Goal: Information Seeking & Learning: Find specific fact

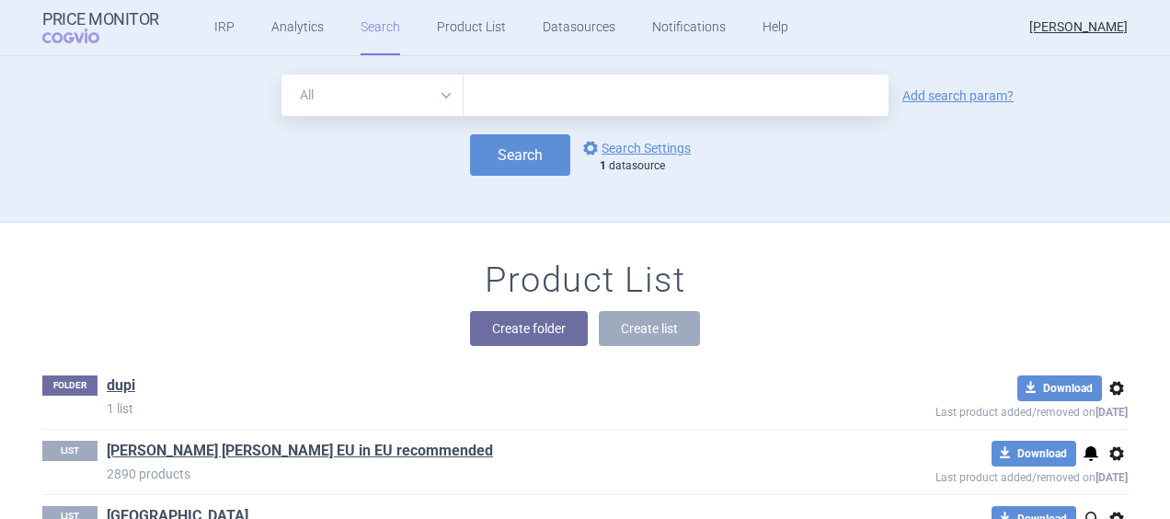
click at [493, 94] on input "text" at bounding box center [676, 95] width 425 height 41
type input "omvoh"
click at [438, 96] on select "All Brand Name ATC Company Active Substance Country Newer than" at bounding box center [373, 95] width 182 height 41
select select "brandName"
click at [282, 75] on select "All Brand Name ATC Company Active Substance Country Newer than" at bounding box center [373, 95] width 182 height 41
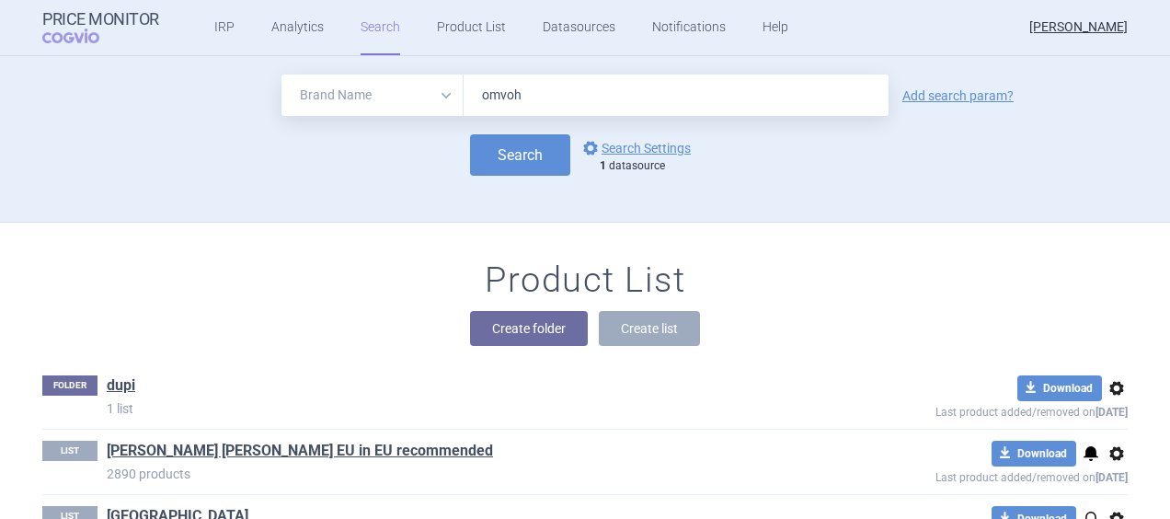
drag, startPoint x: 368, startPoint y: 390, endPoint x: 425, endPoint y: 343, distance: 73.9
click at [425, 343] on div "Product List Create folder Create list FOLDER dupi 1 list download Download opt…" at bounding box center [585, 419] width 1170 height 393
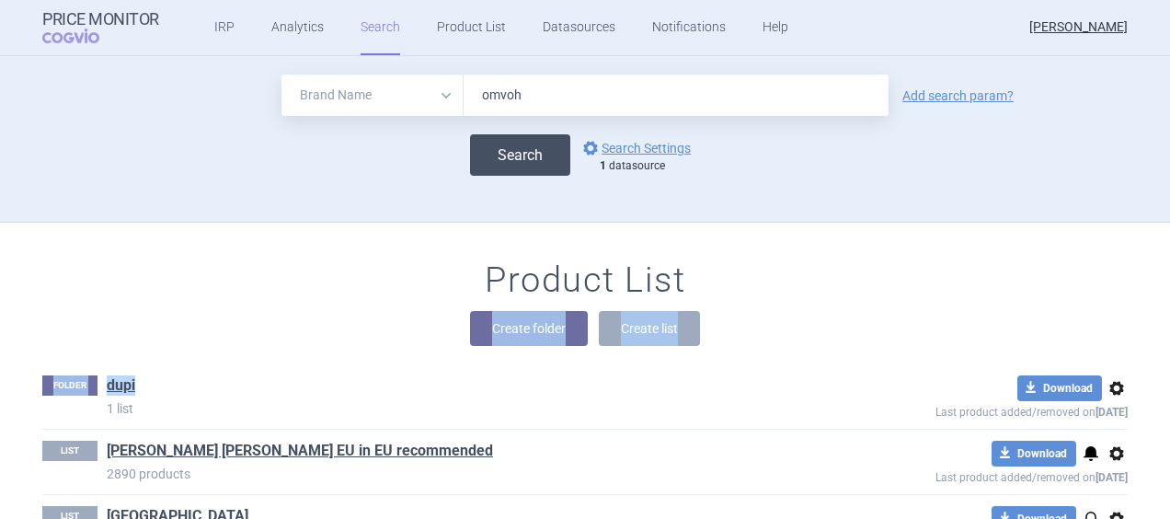
drag, startPoint x: 425, startPoint y: 343, endPoint x: 512, endPoint y: 160, distance: 202.5
click at [512, 160] on button "Search" at bounding box center [520, 154] width 100 height 41
select select "brandName"
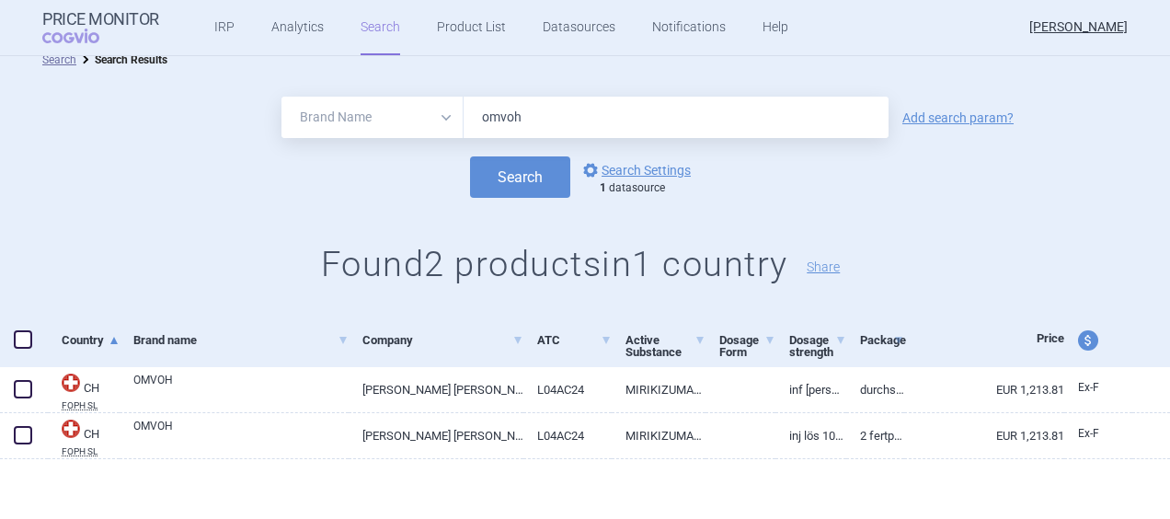
scroll to position [13, 0]
click at [626, 175] on link "options Search Settings" at bounding box center [635, 172] width 111 height 22
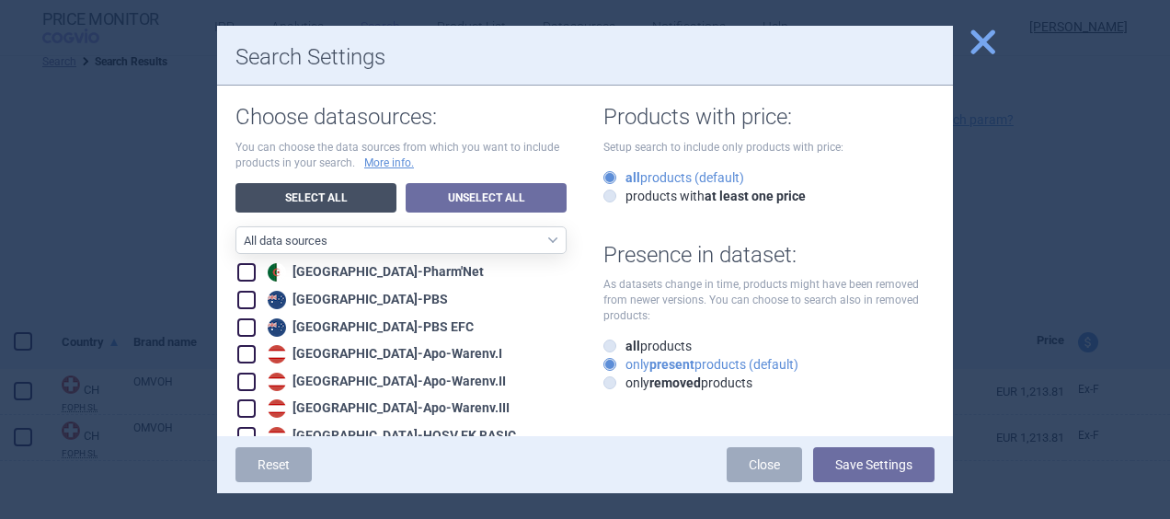
click at [319, 193] on link "Select All" at bounding box center [316, 197] width 161 height 29
checkbox input "true"
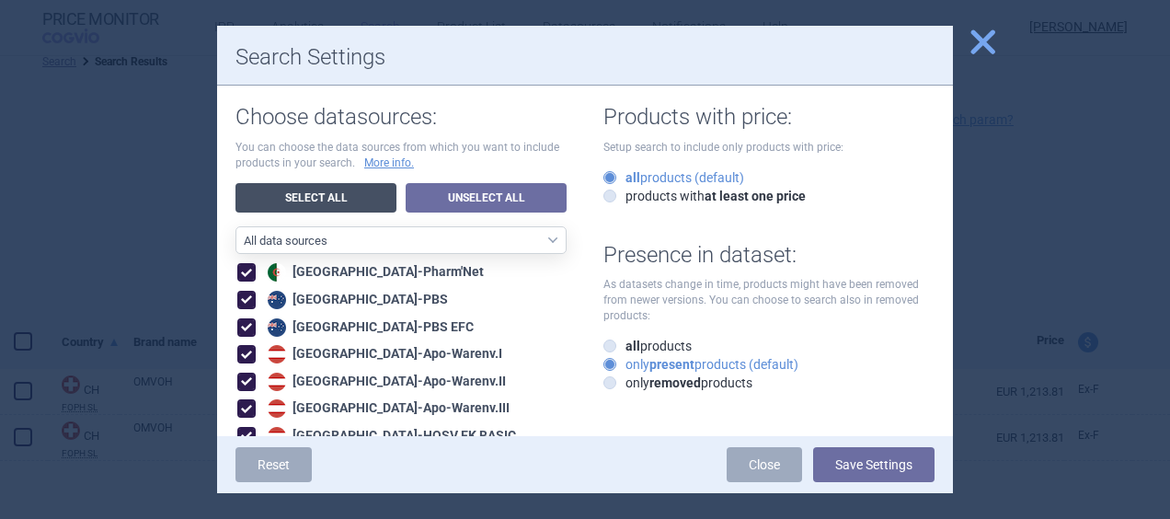
checkbox input "true"
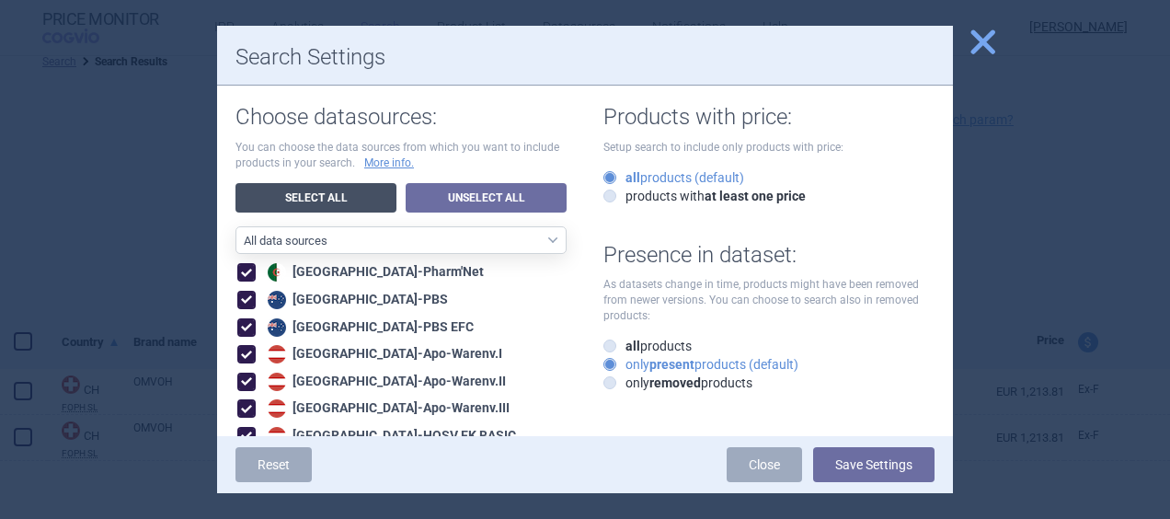
checkbox input "true"
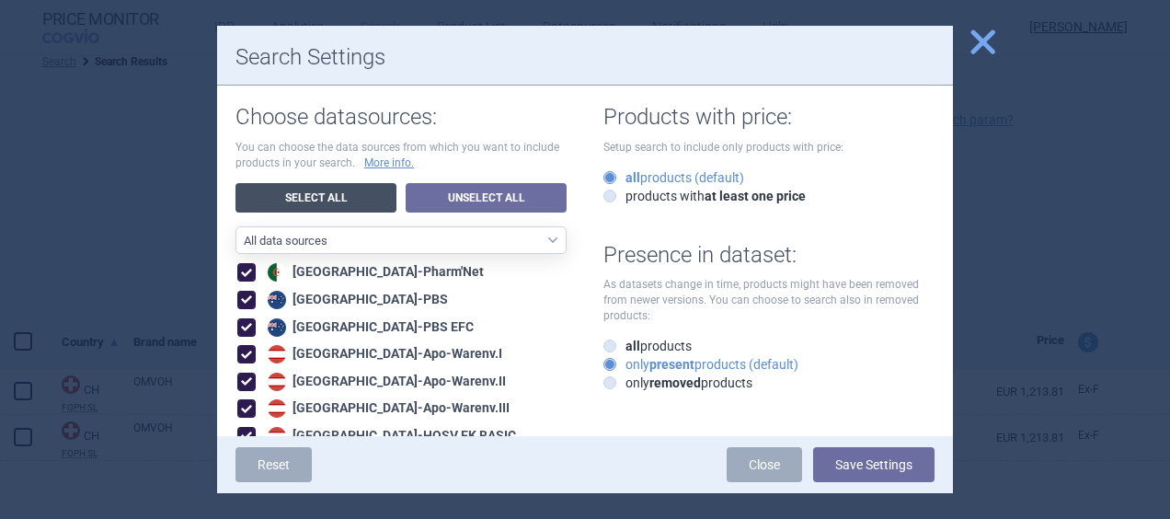
checkbox input "true"
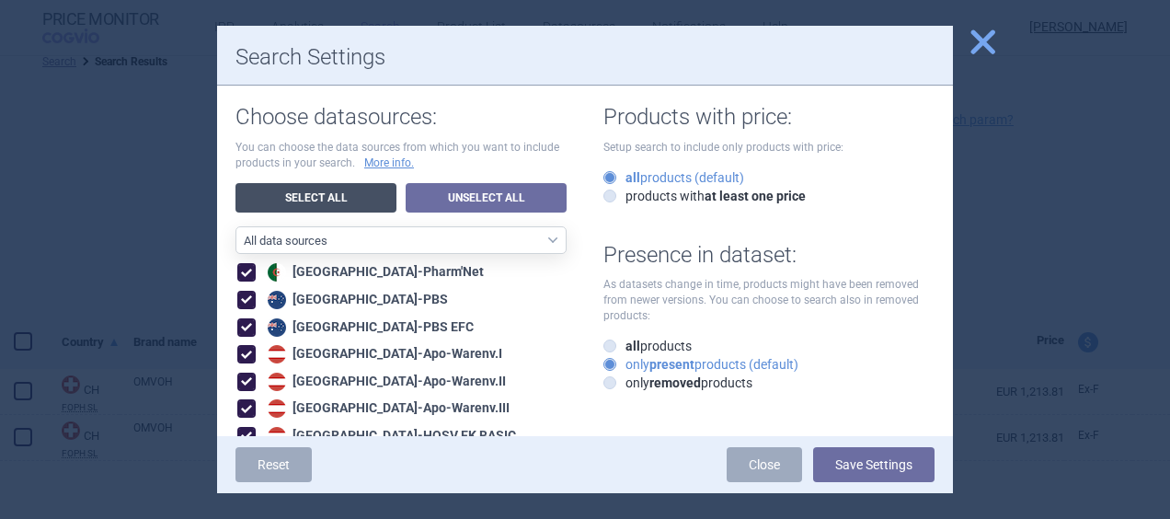
checkbox input "true"
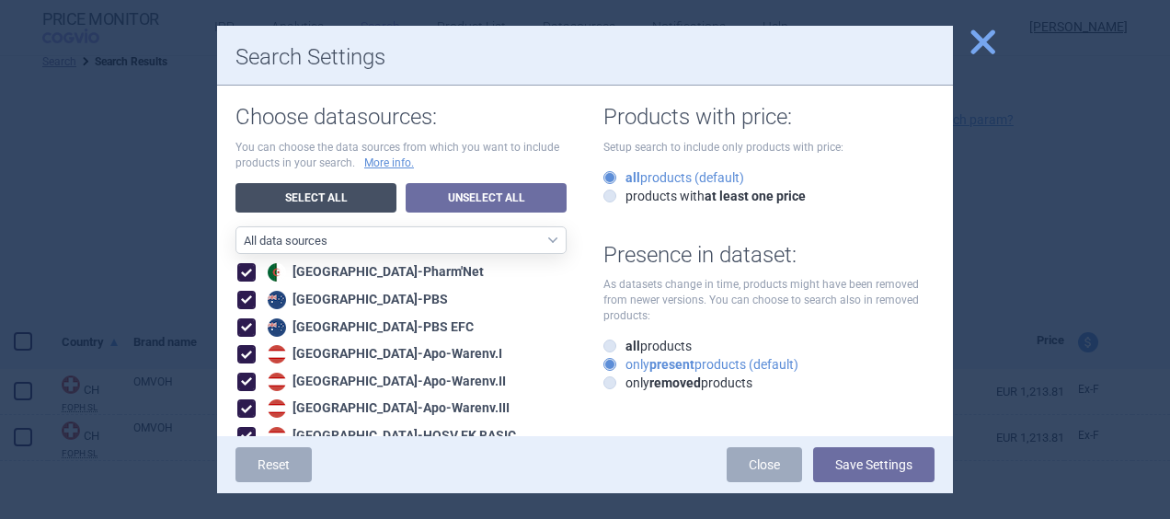
checkbox input "true"
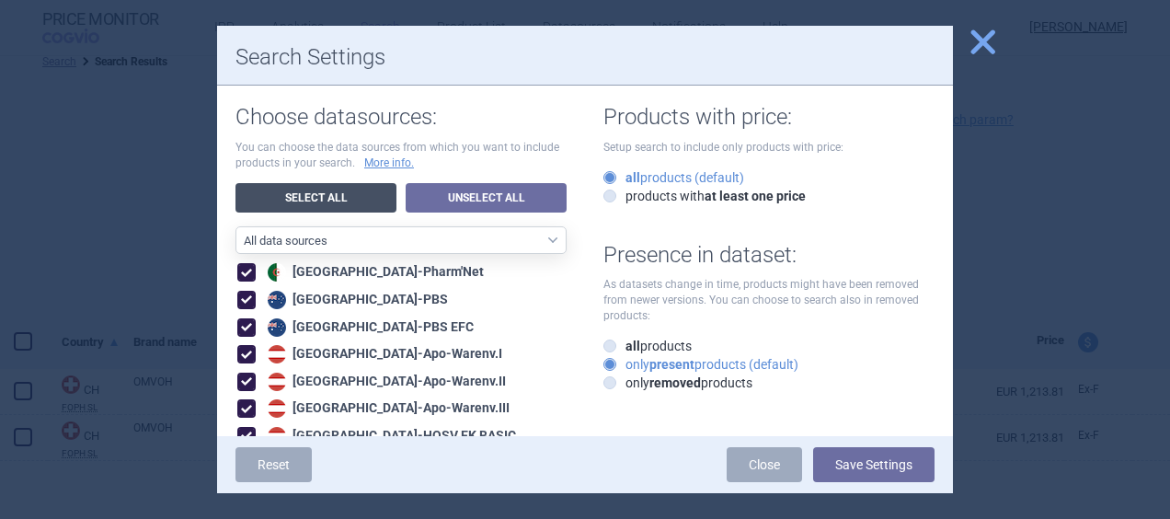
checkbox input "true"
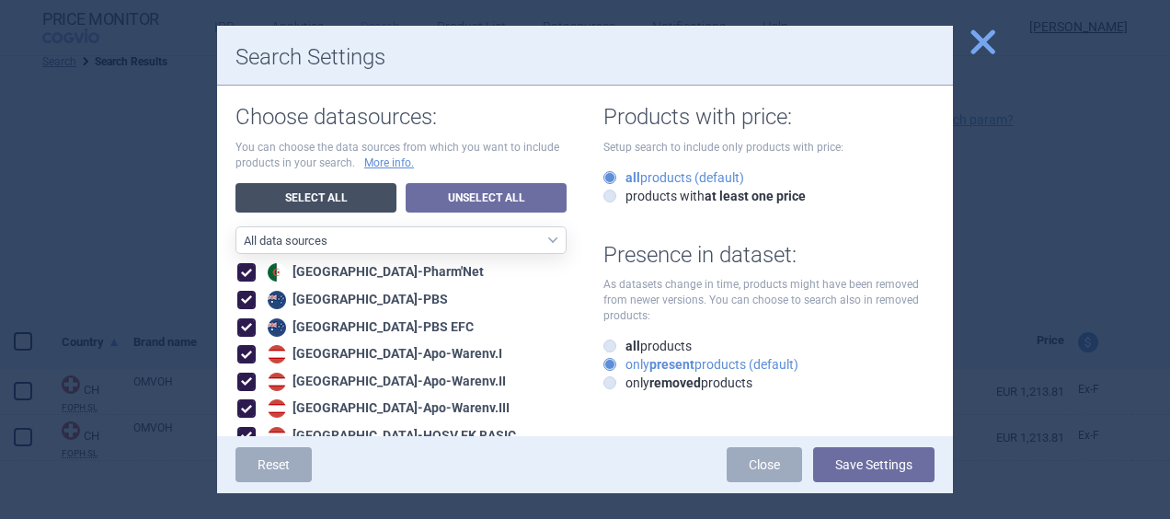
checkbox input "true"
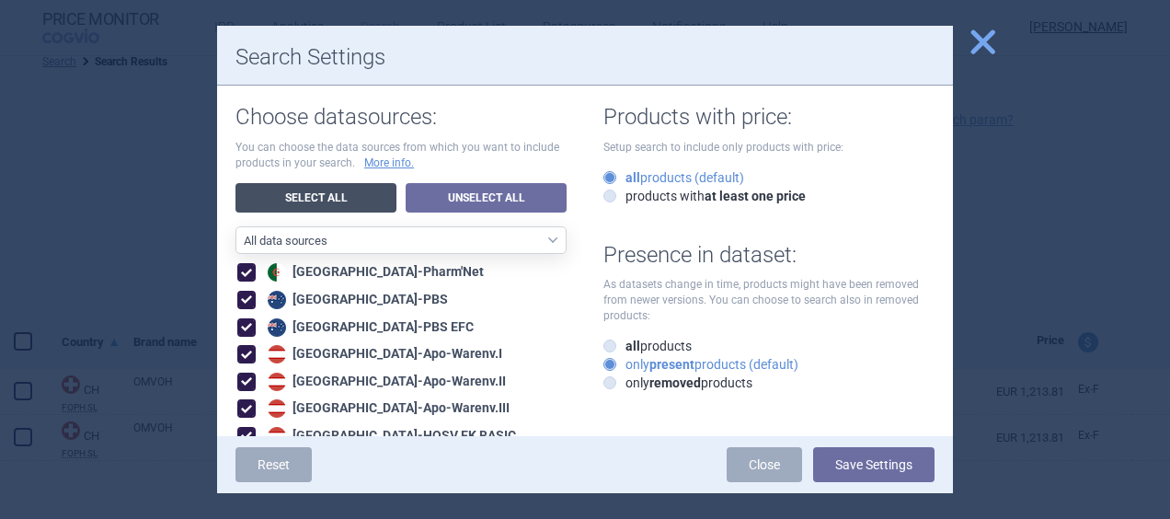
checkbox input "true"
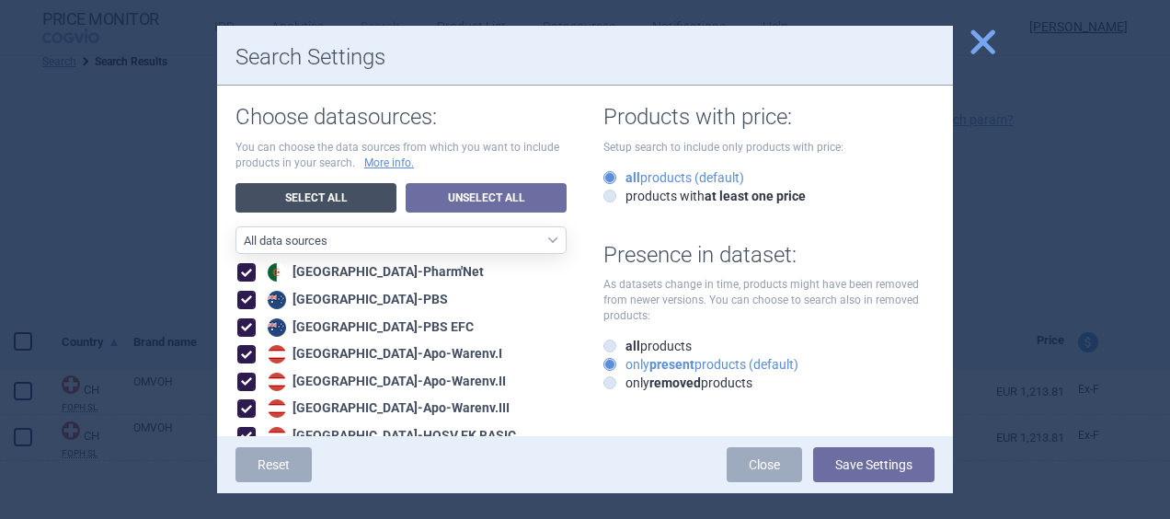
checkbox input "true"
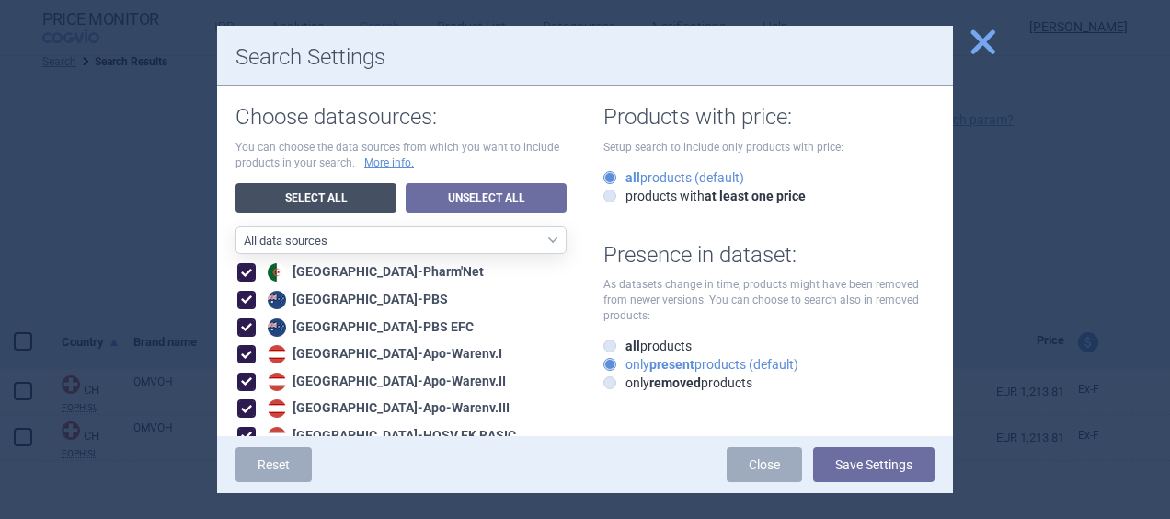
checkbox input "true"
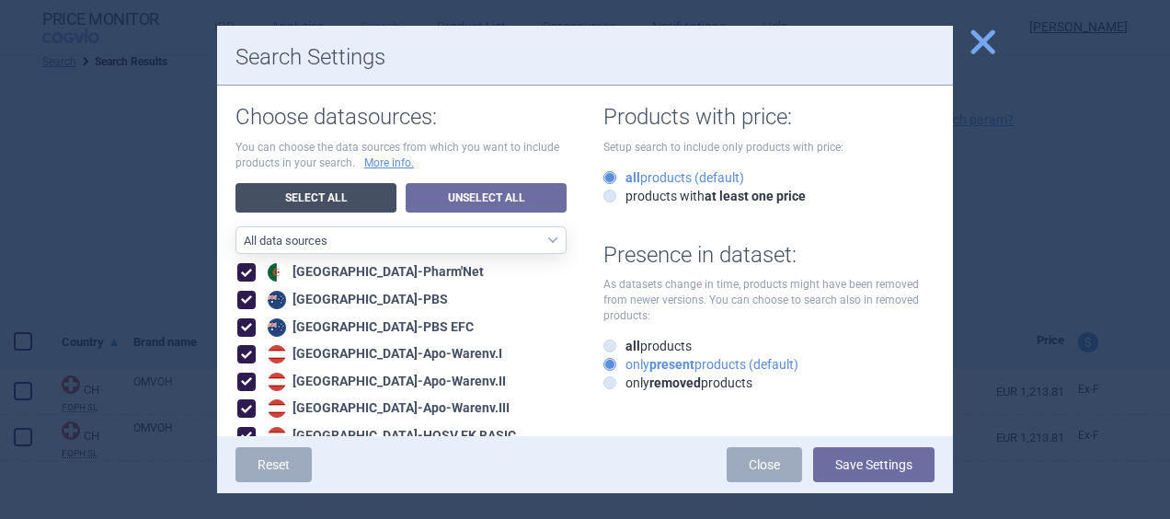
checkbox input "true"
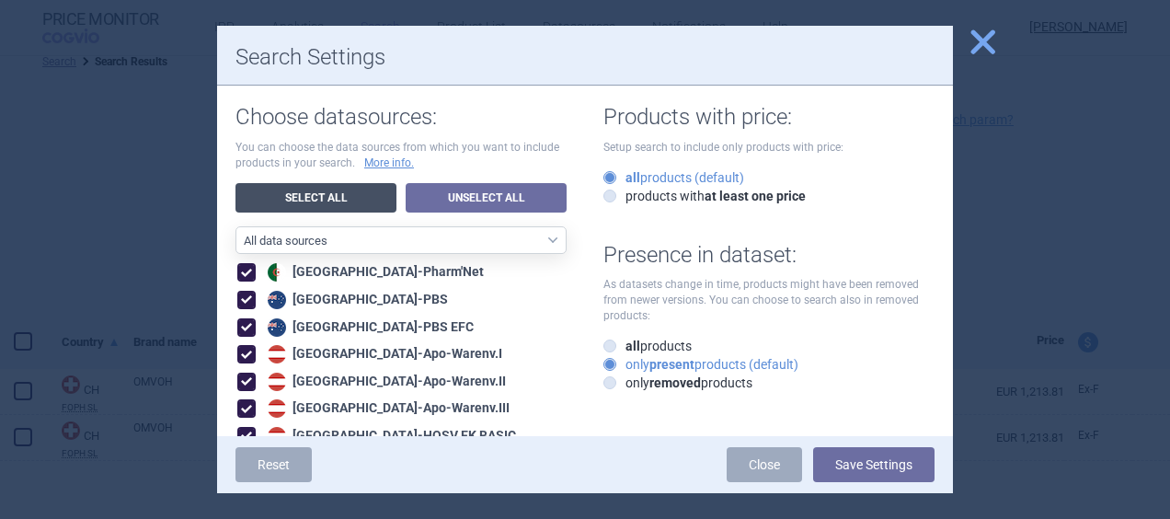
checkbox input "true"
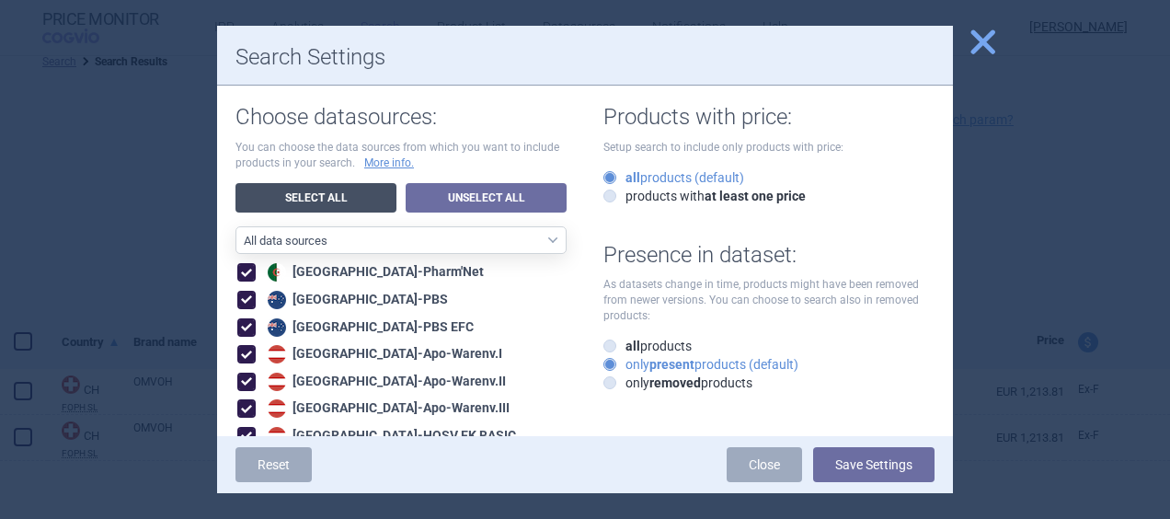
checkbox input "true"
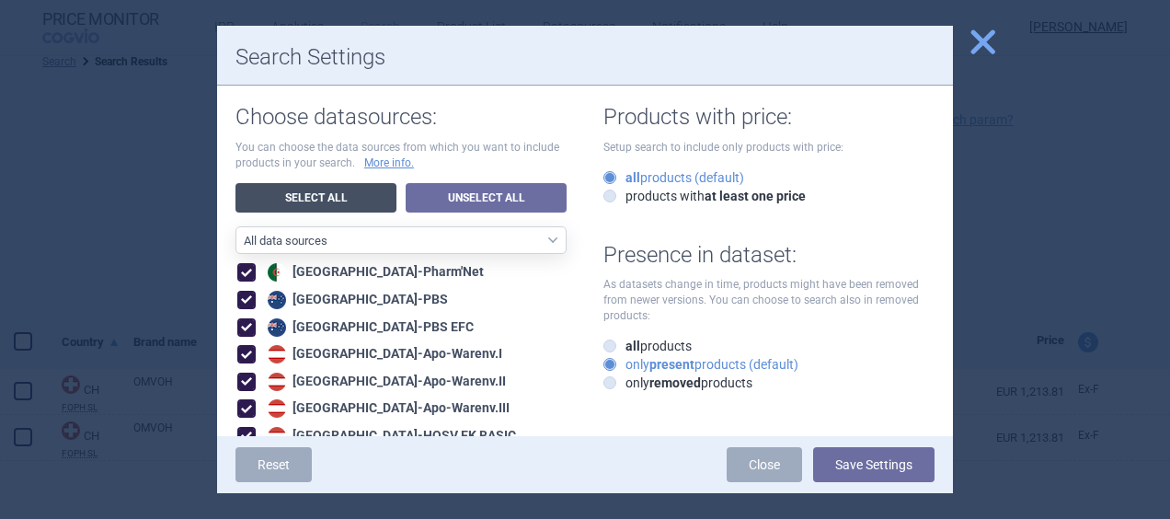
checkbox input "true"
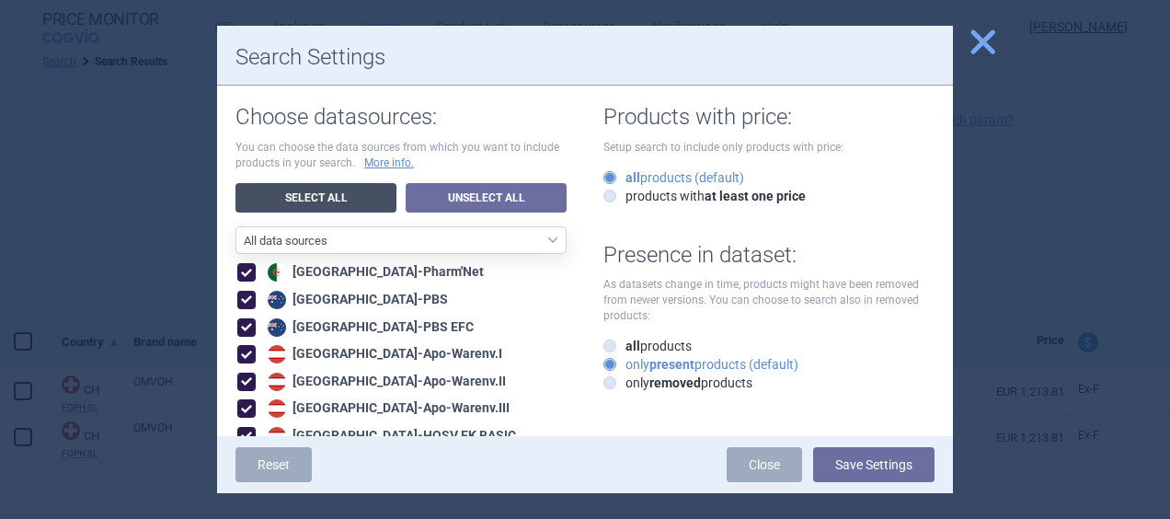
checkbox input "true"
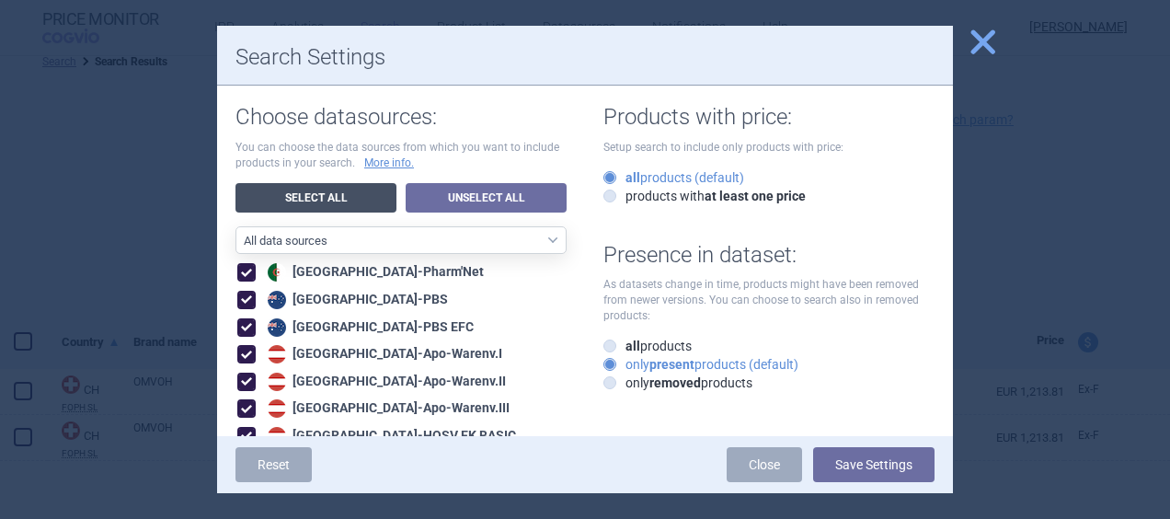
checkbox input "true"
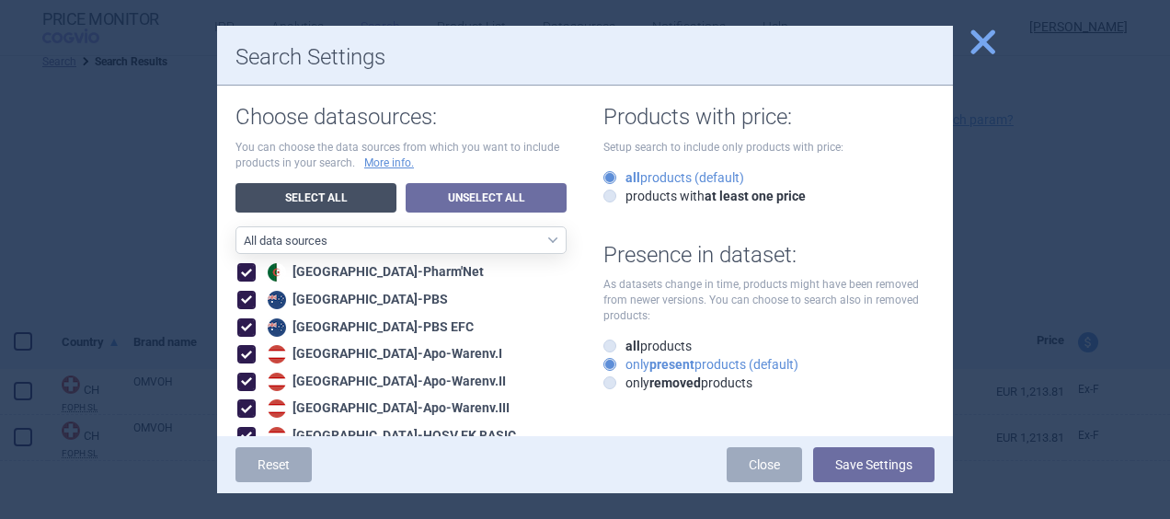
checkbox input "true"
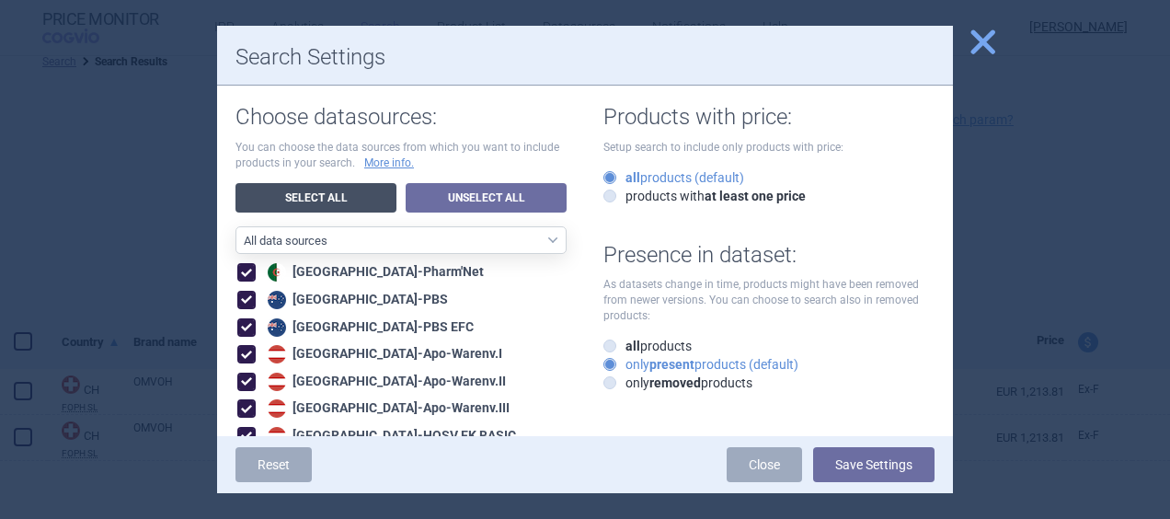
checkbox input "true"
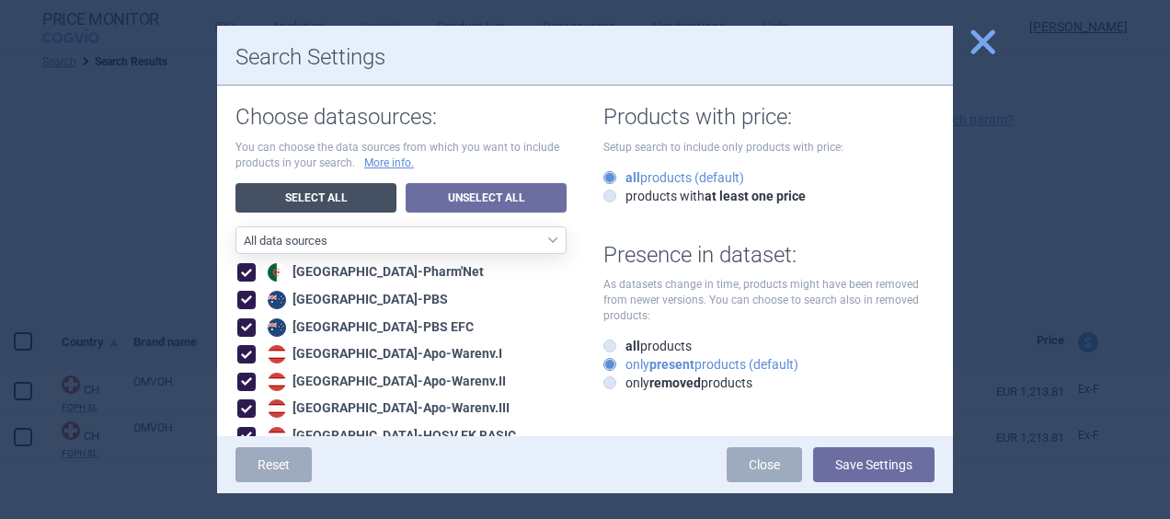
checkbox input "true"
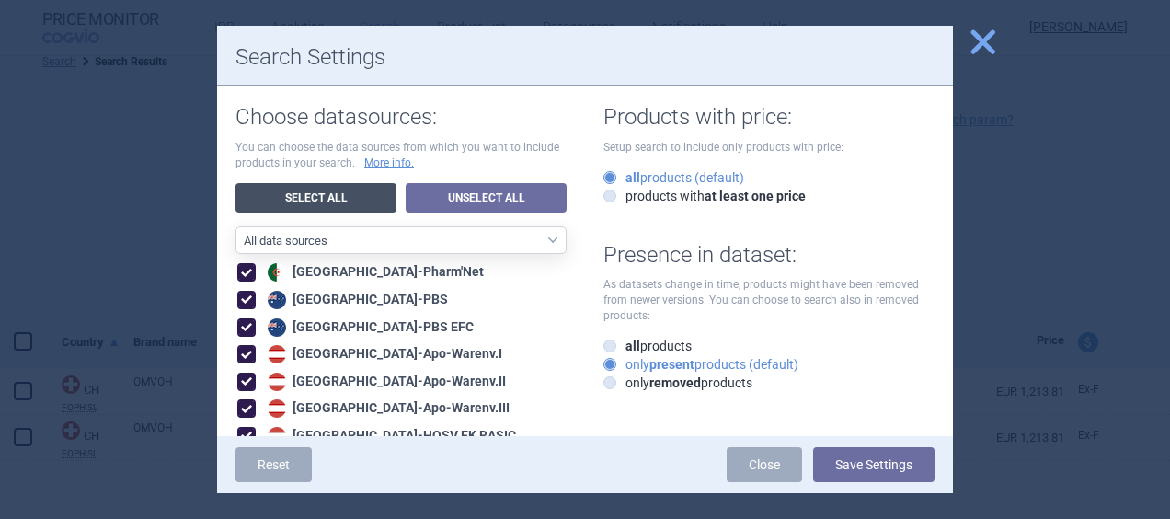
checkbox input "true"
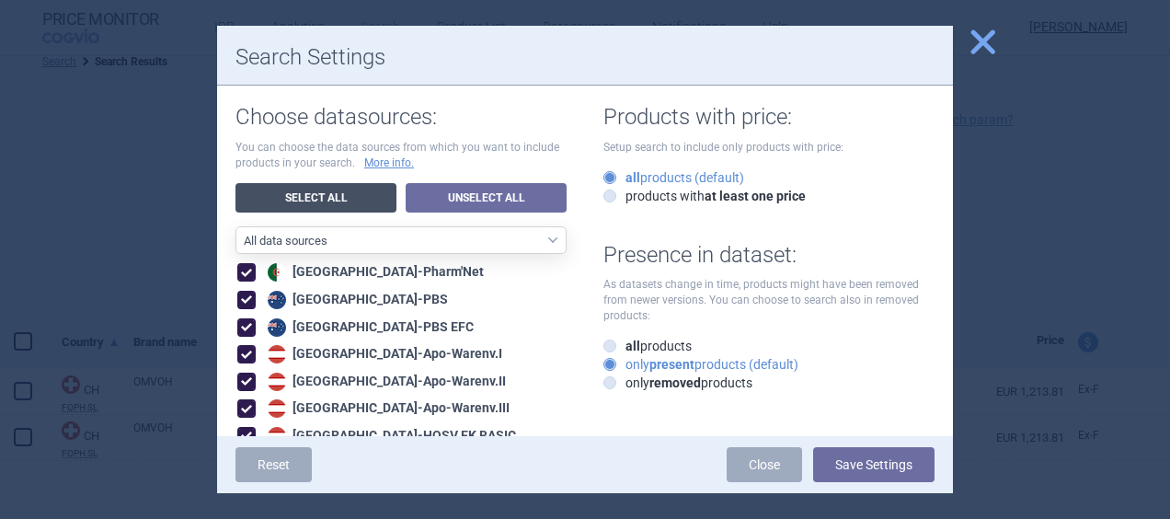
checkbox input "true"
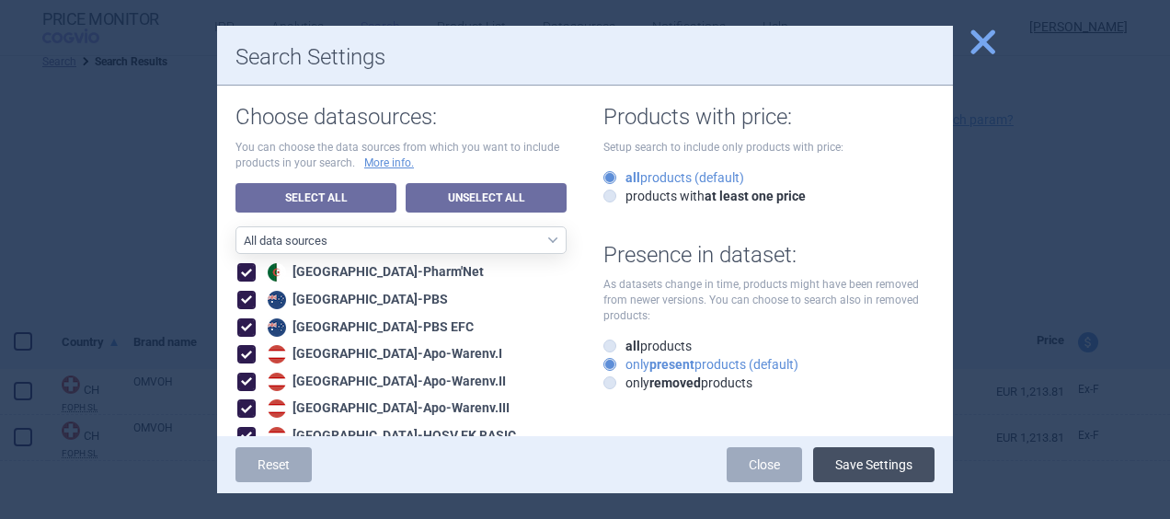
click at [862, 465] on button "Save Settings" at bounding box center [873, 464] width 121 height 35
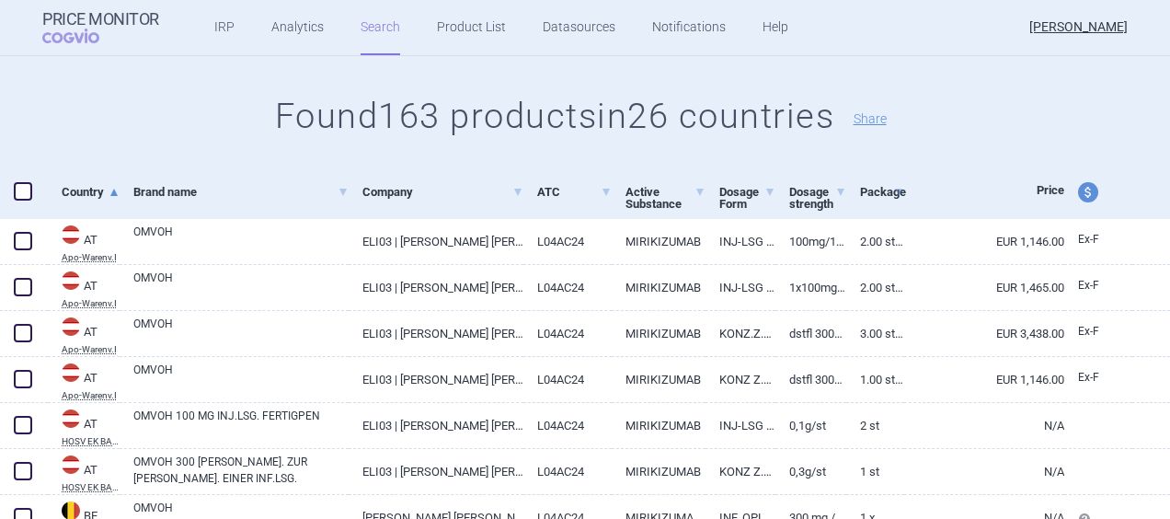
scroll to position [186, 0]
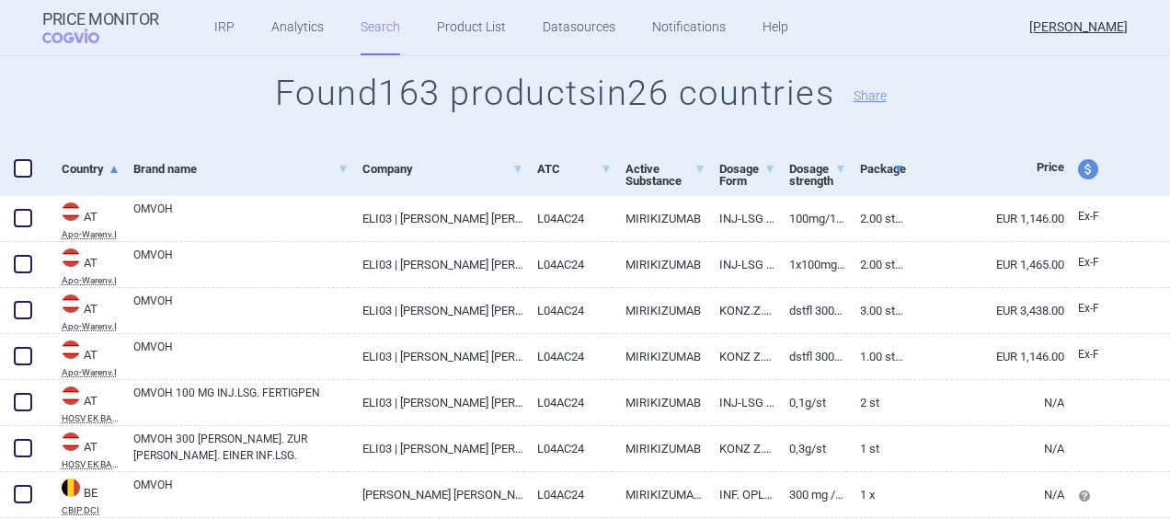
click at [895, 166] on span at bounding box center [898, 169] width 7 height 7
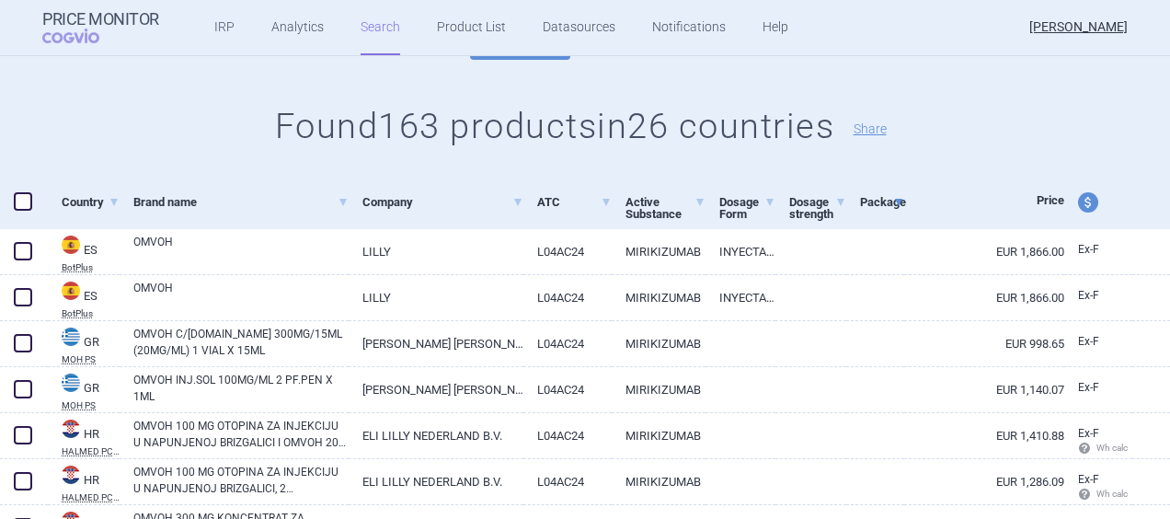
scroll to position [159, 0]
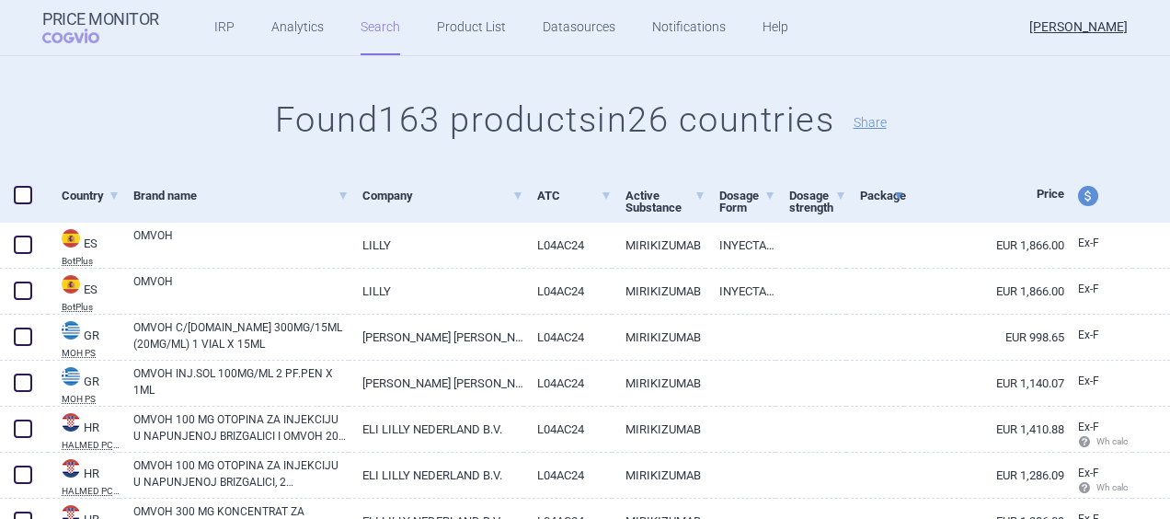
click at [869, 200] on link "Package" at bounding box center [882, 195] width 45 height 45
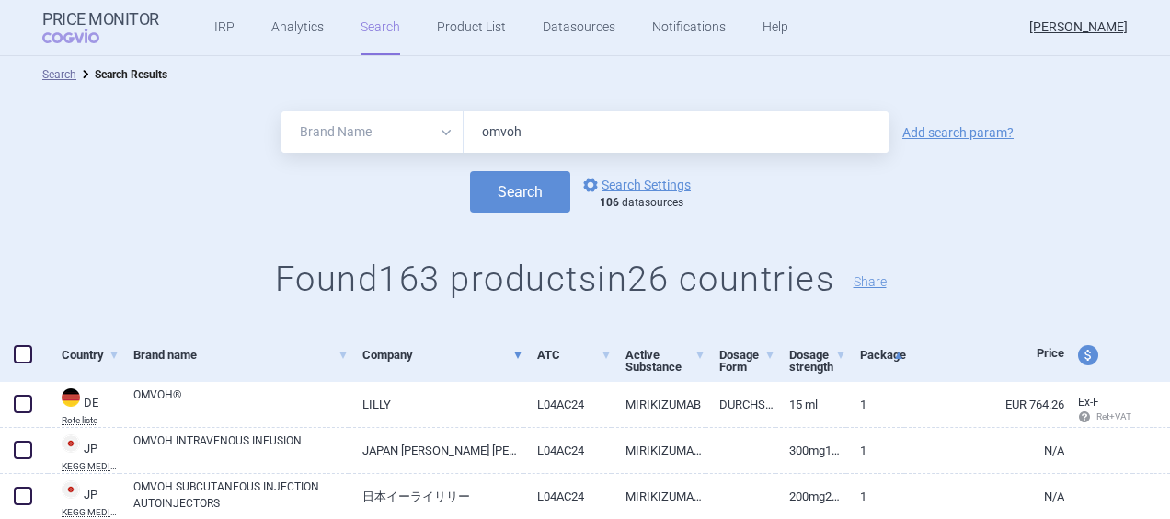
click at [514, 357] on span at bounding box center [517, 354] width 7 height 7
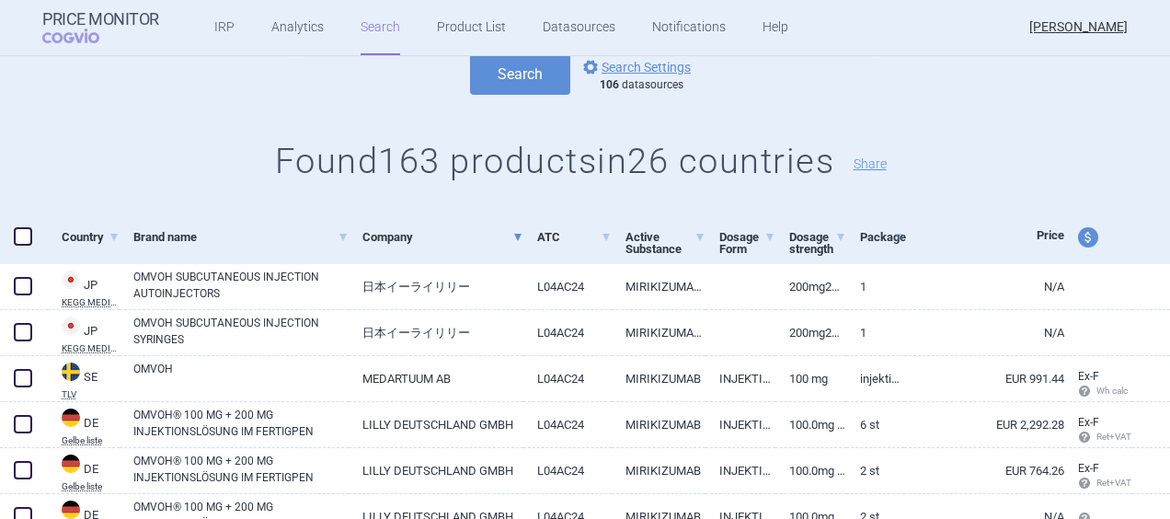
scroll to position [188, 0]
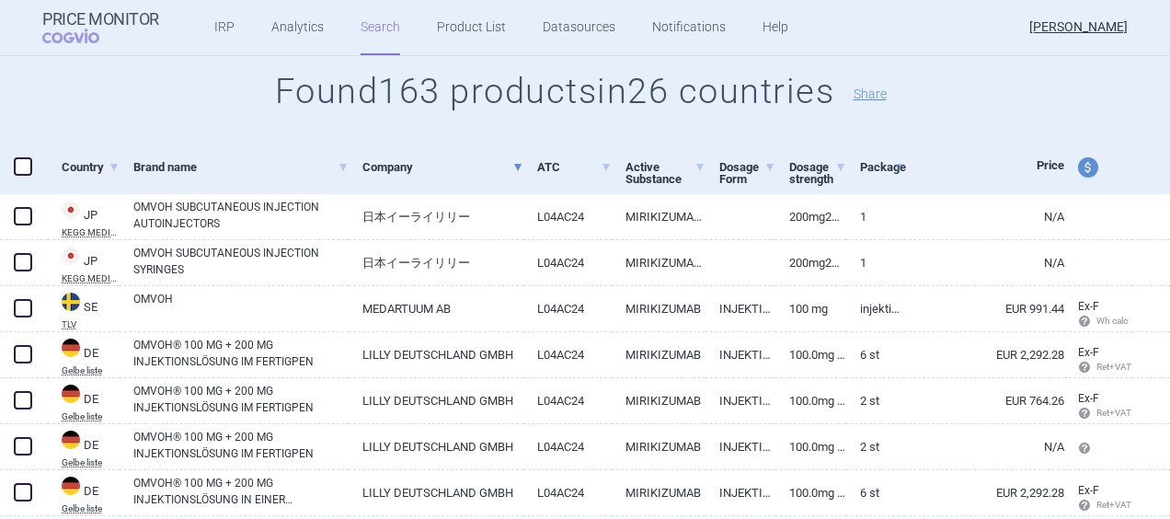
click at [514, 167] on span at bounding box center [517, 167] width 7 height 7
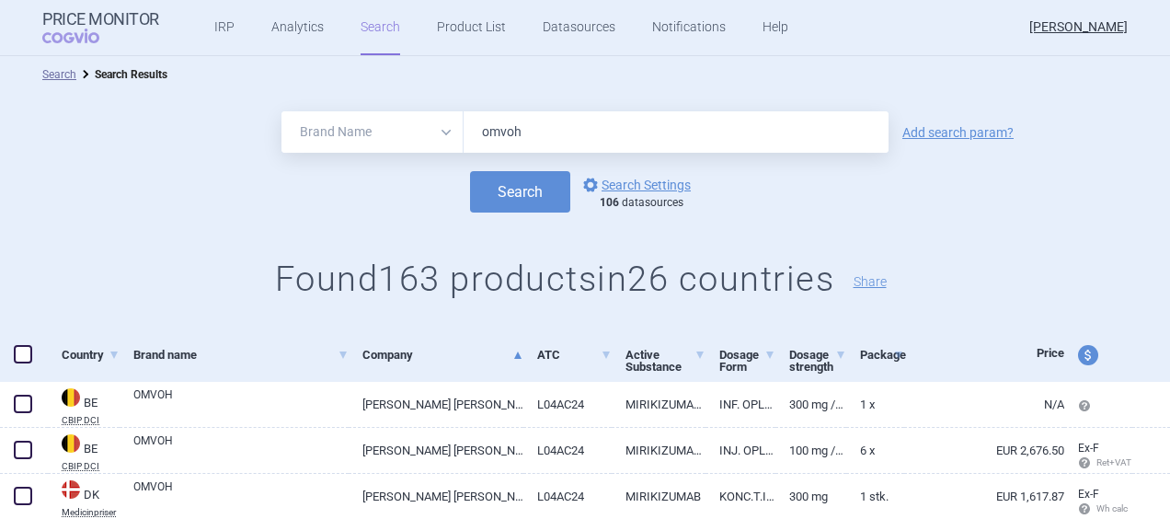
scroll to position [13, 0]
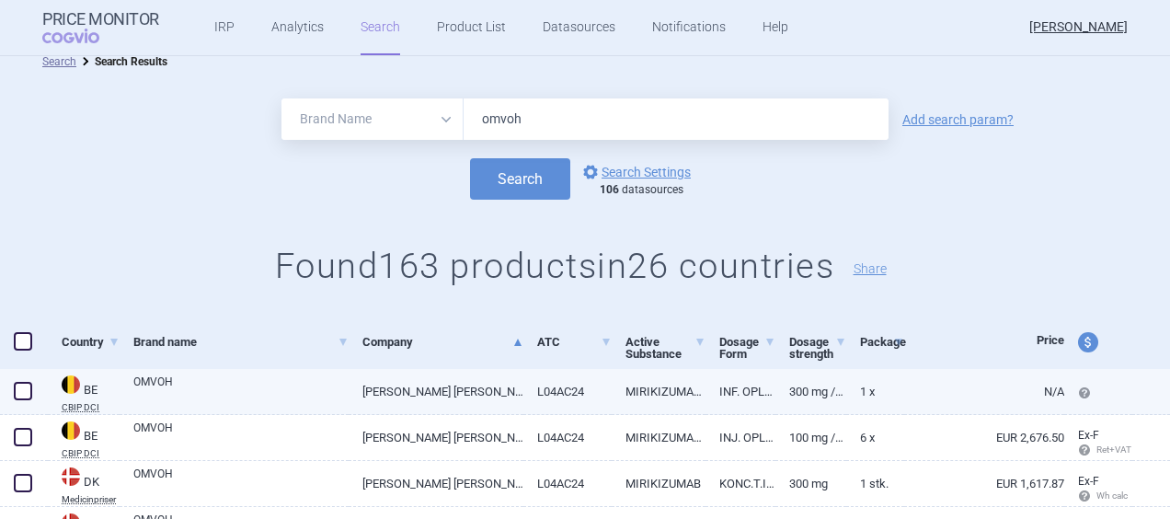
click at [271, 404] on link "OMVOH" at bounding box center [240, 390] width 215 height 33
select select "EUR"
click at [636, 174] on link "options Search Settings" at bounding box center [635, 172] width 111 height 22
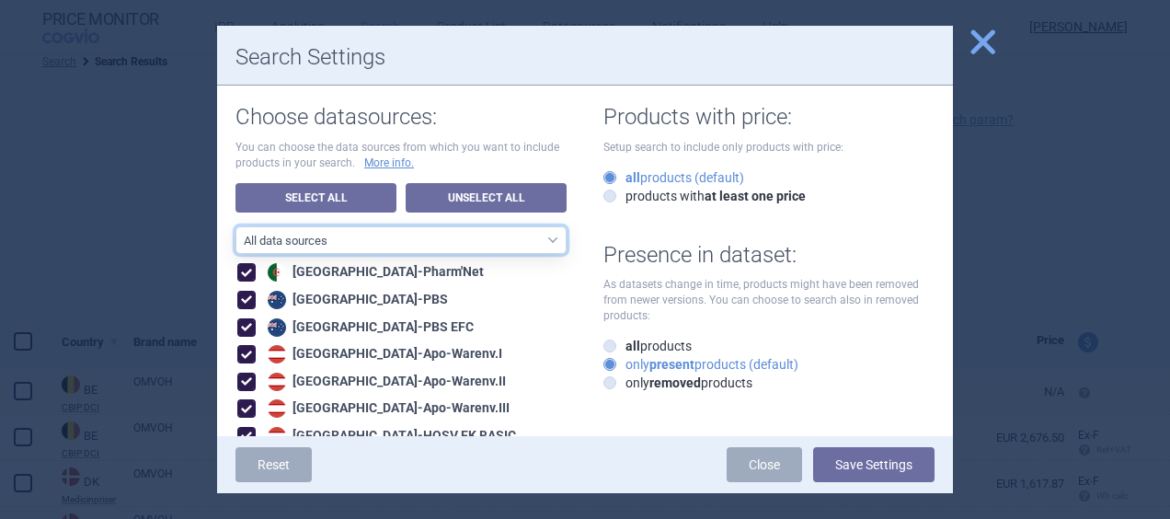
click at [548, 250] on select "All data sources CZ reference sources - Reimbursement SK reference sources - Of…" at bounding box center [401, 240] width 331 height 28
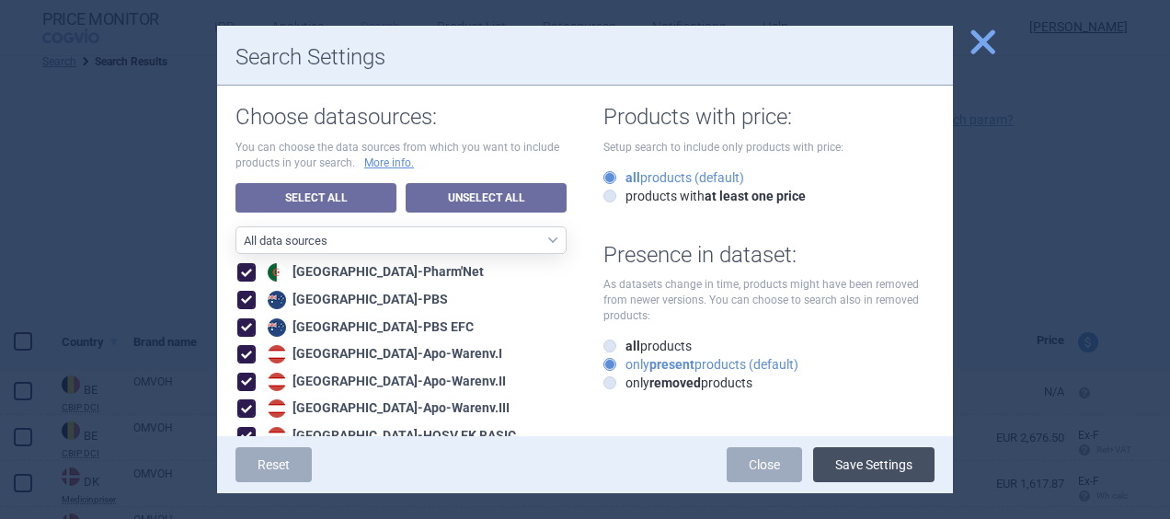
click at [876, 466] on button "Save Settings" at bounding box center [873, 464] width 121 height 35
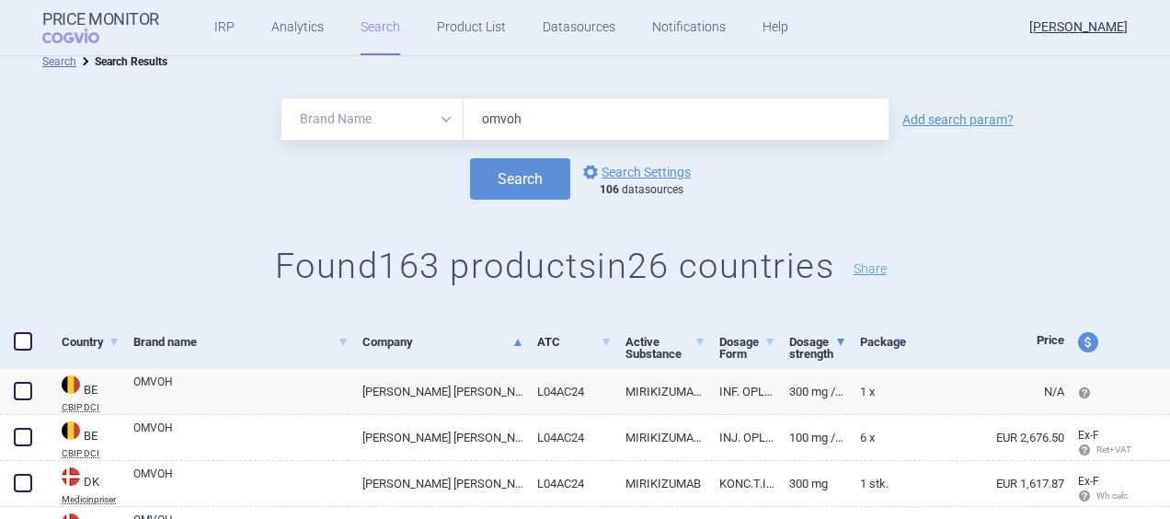
click at [802, 351] on link "Dosage strength" at bounding box center [817, 347] width 56 height 57
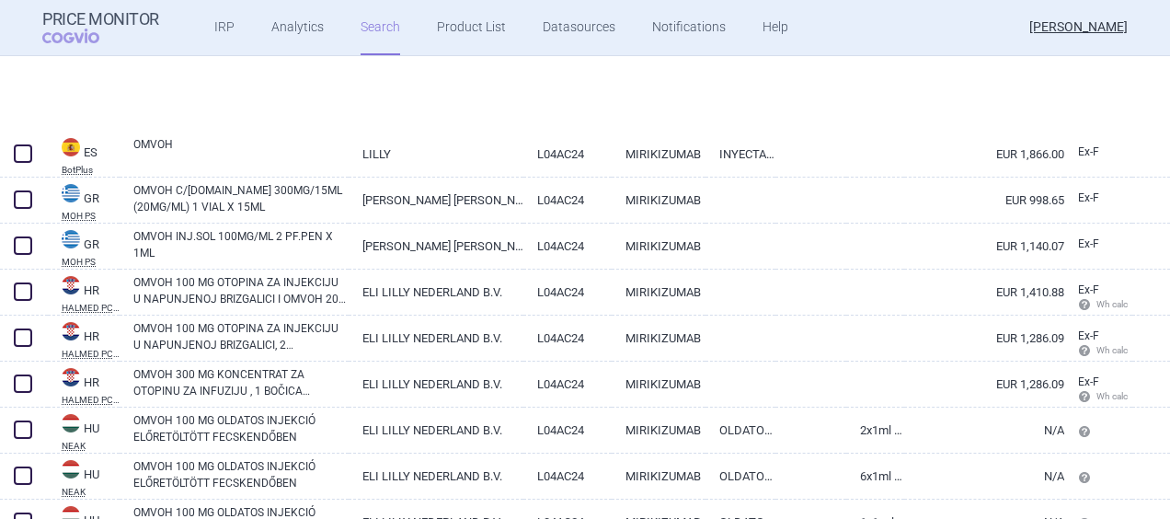
scroll to position [99, 0]
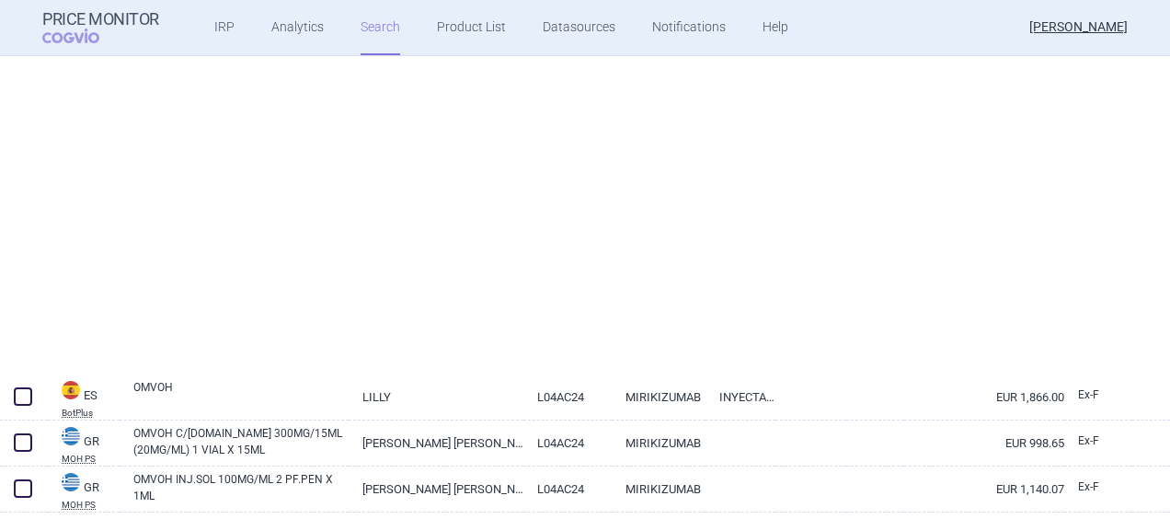
select select "brandName"
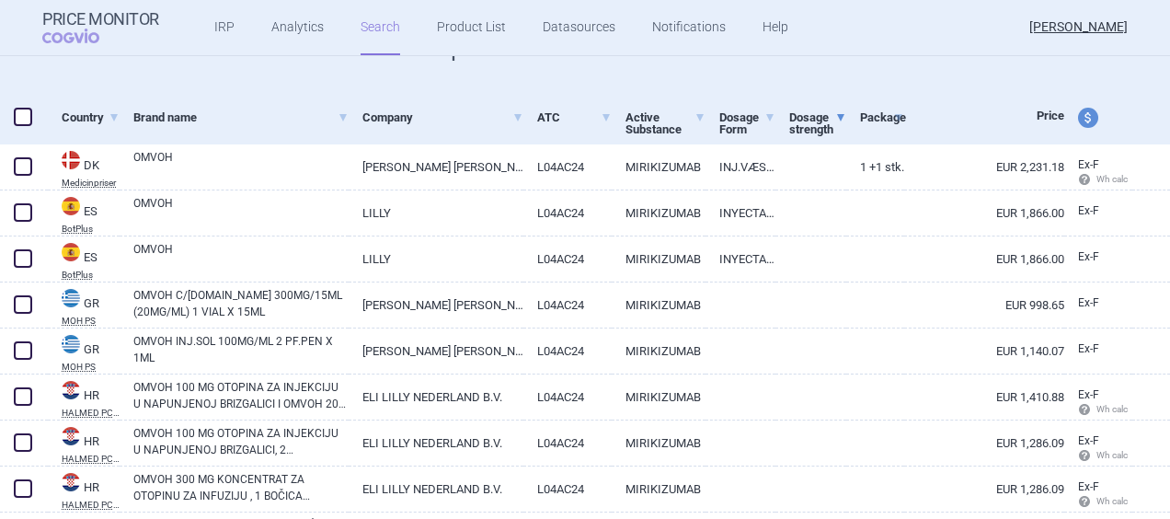
scroll to position [239, 0]
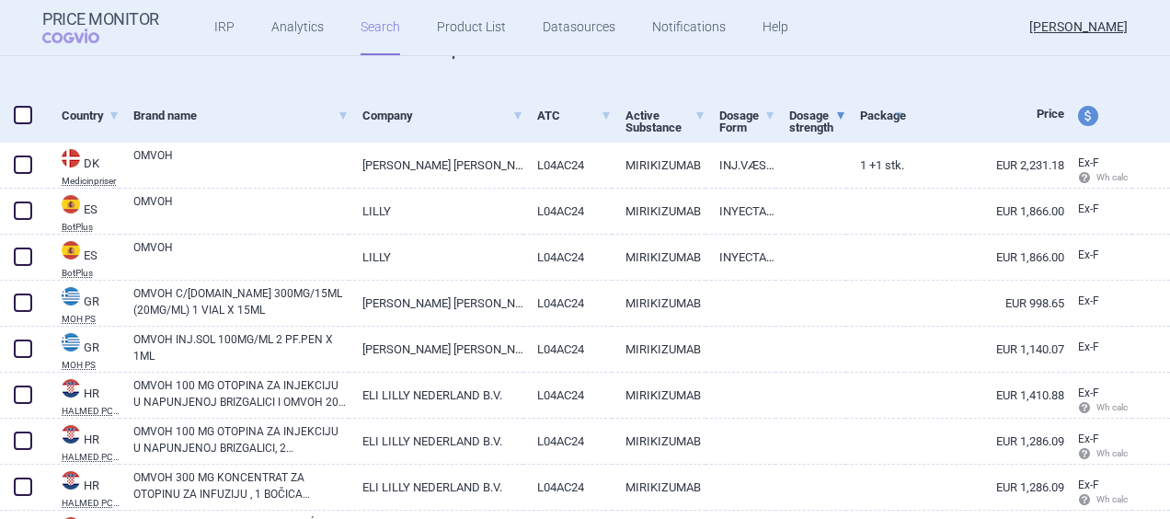
click at [814, 129] on link "Dosage strength" at bounding box center [817, 121] width 56 height 57
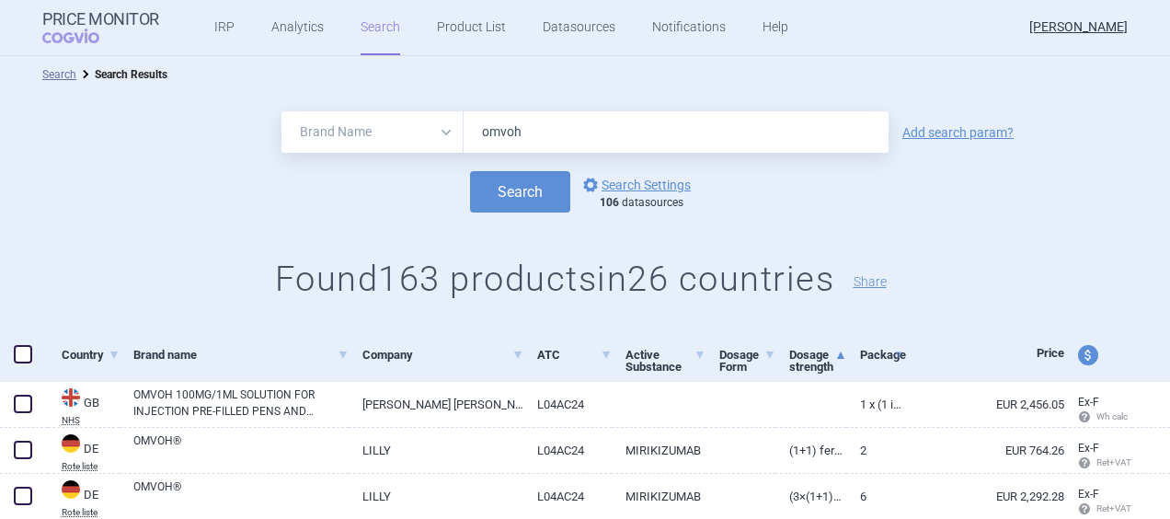
click at [802, 356] on link "Dosage strength" at bounding box center [817, 360] width 56 height 57
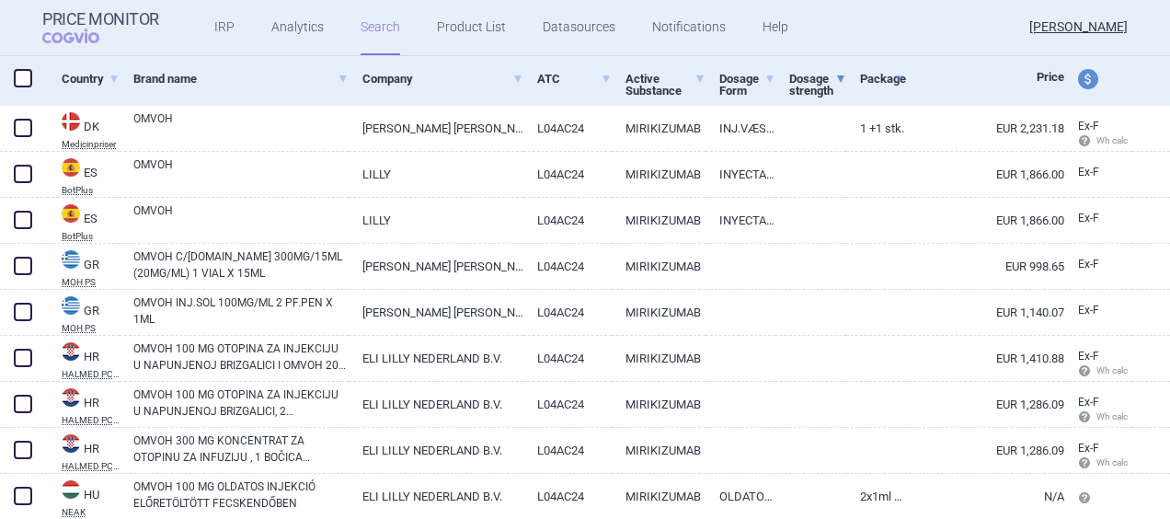
scroll to position [280, 0]
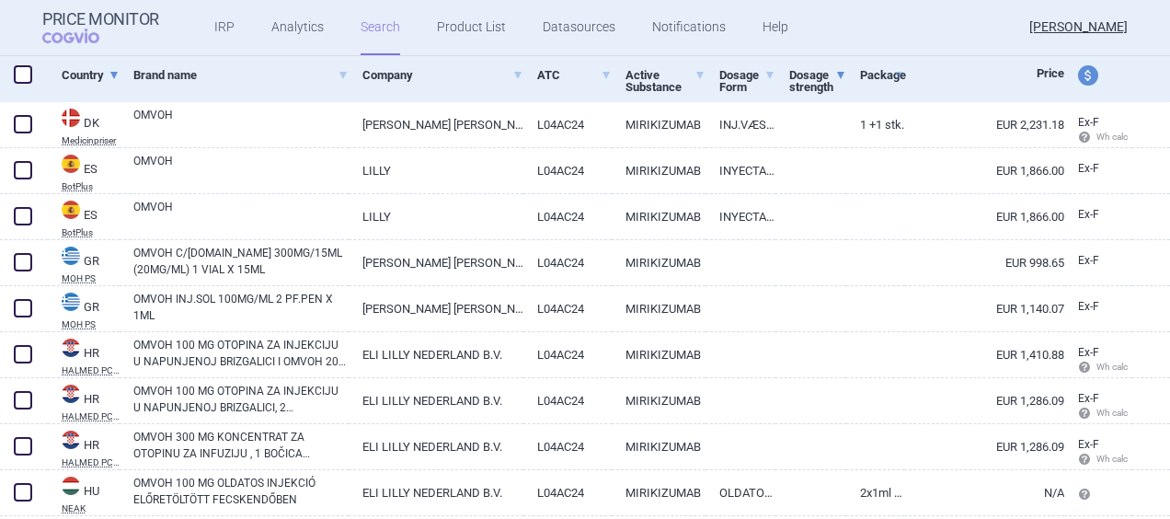
click at [112, 83] on link "Country" at bounding box center [91, 74] width 58 height 45
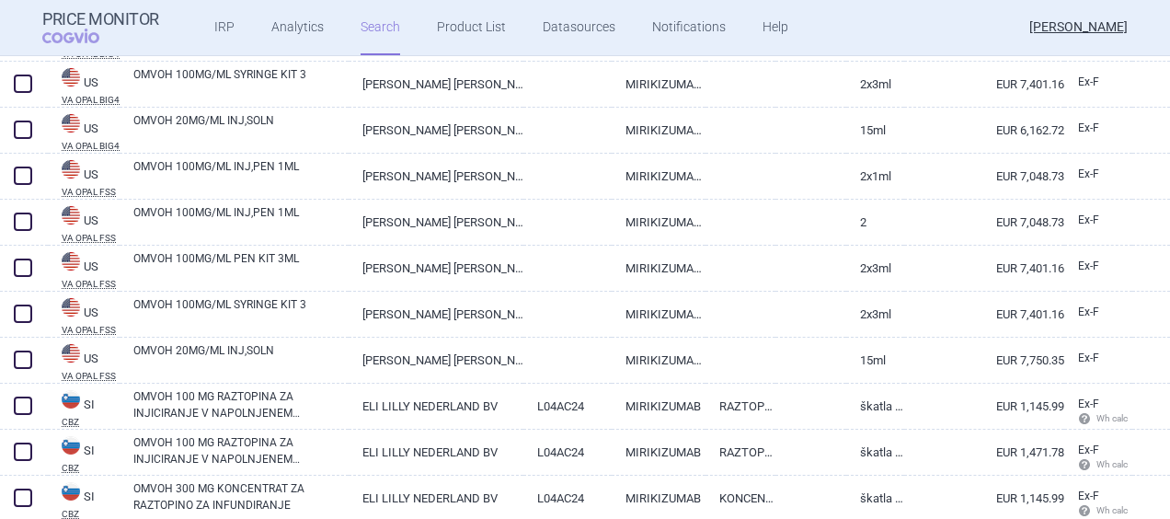
scroll to position [142, 0]
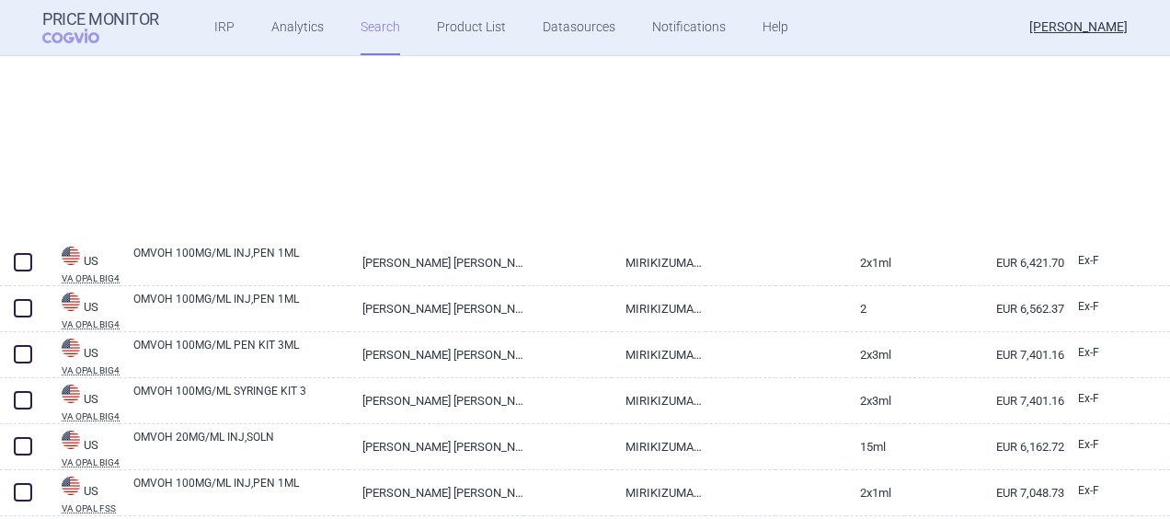
select select "brandName"
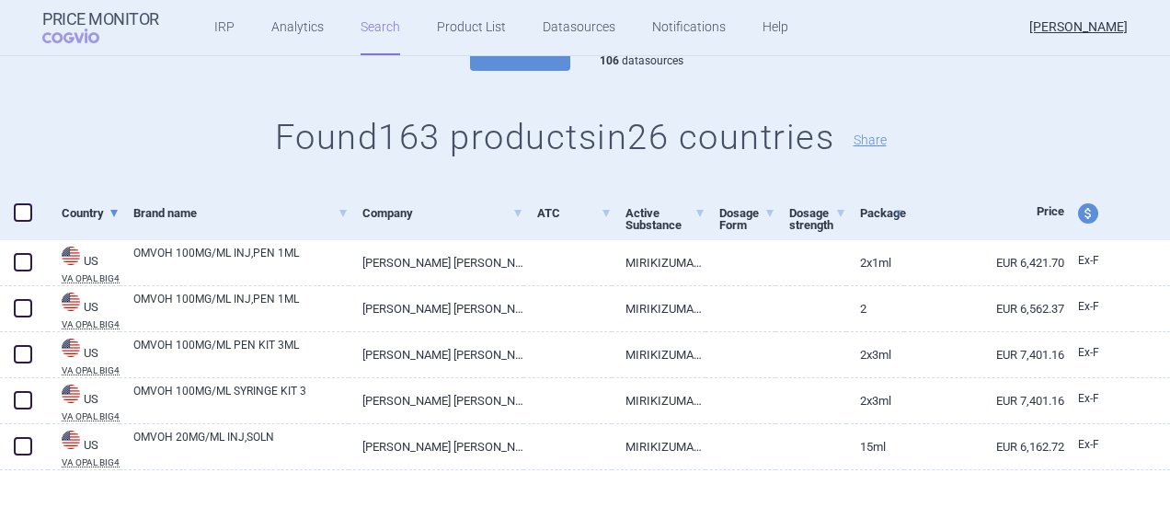
scroll to position [0, 0]
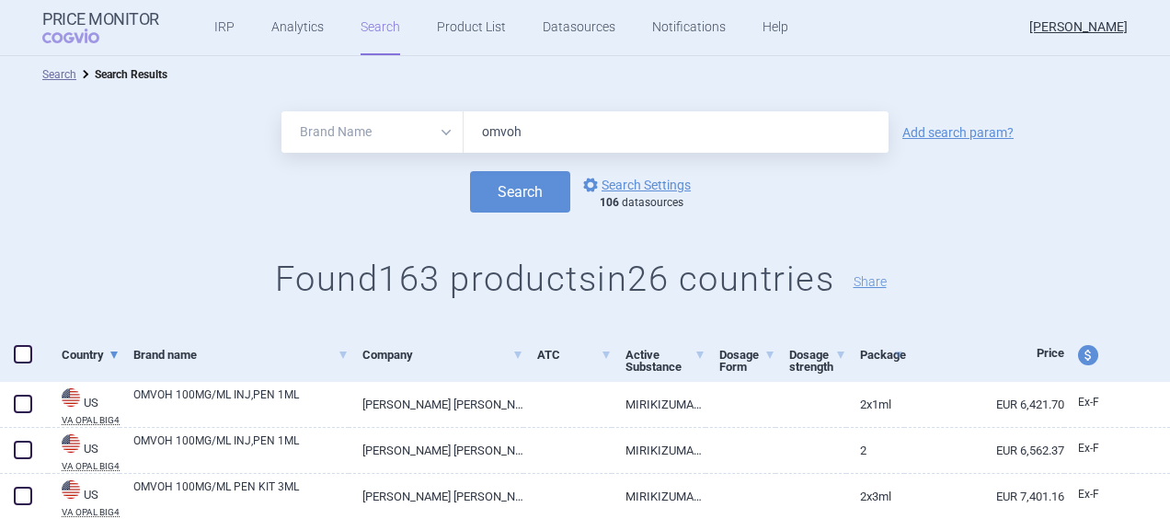
click at [100, 359] on link "Country" at bounding box center [91, 354] width 58 height 45
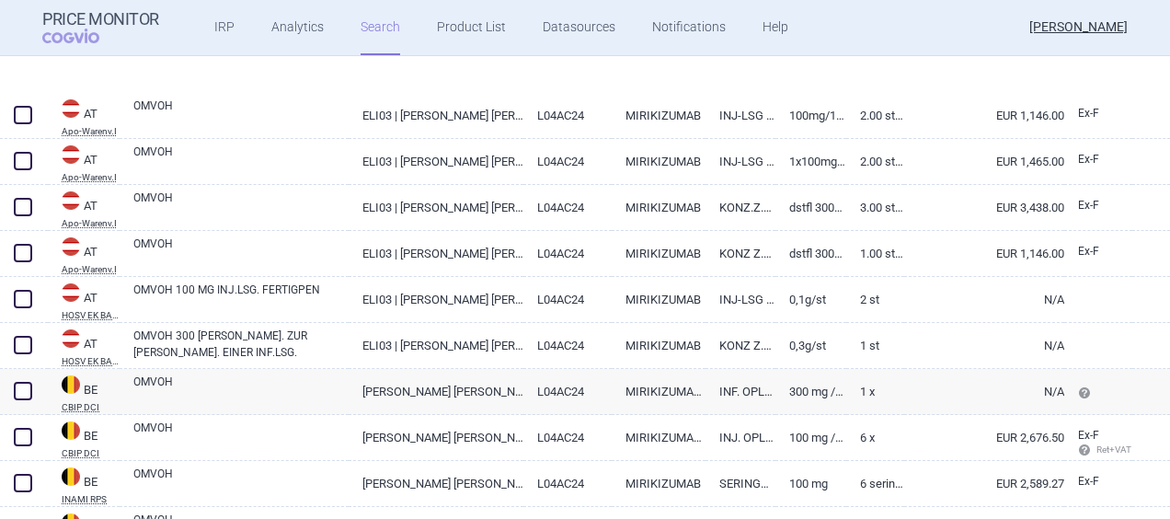
select select "brandName"
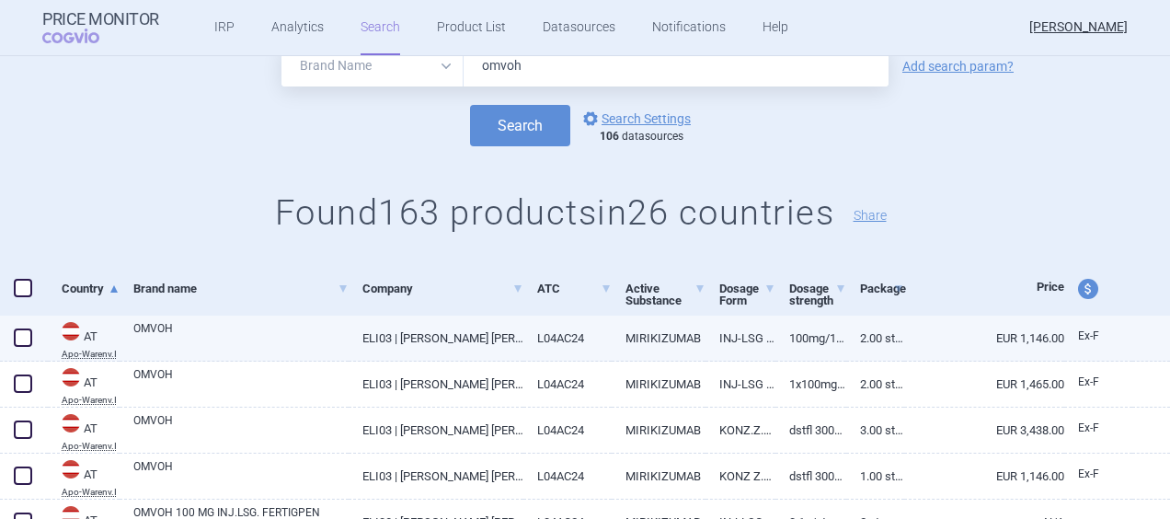
scroll to position [61, 0]
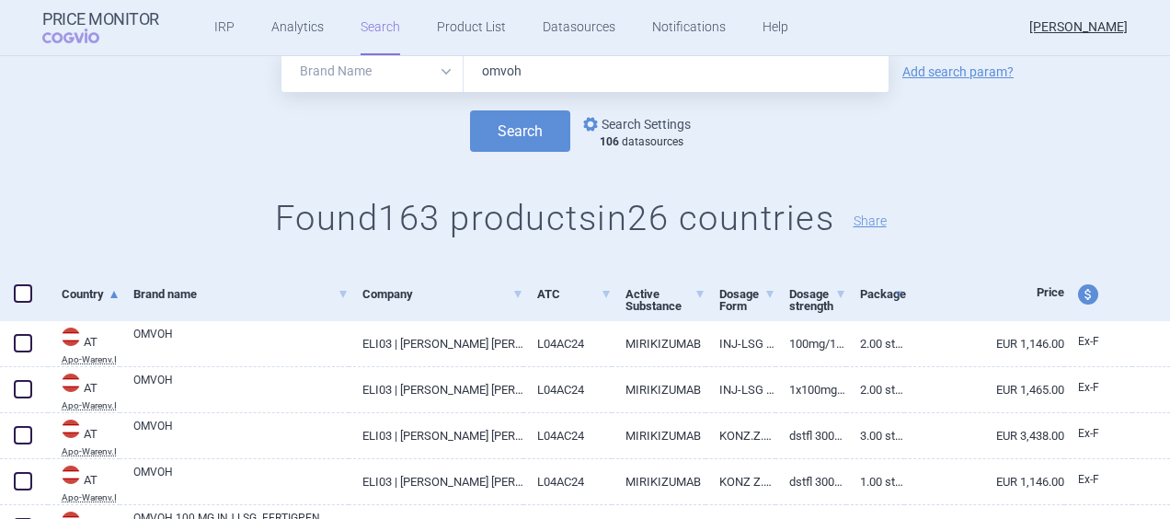
click at [636, 123] on link "options Search Settings" at bounding box center [635, 124] width 111 height 22
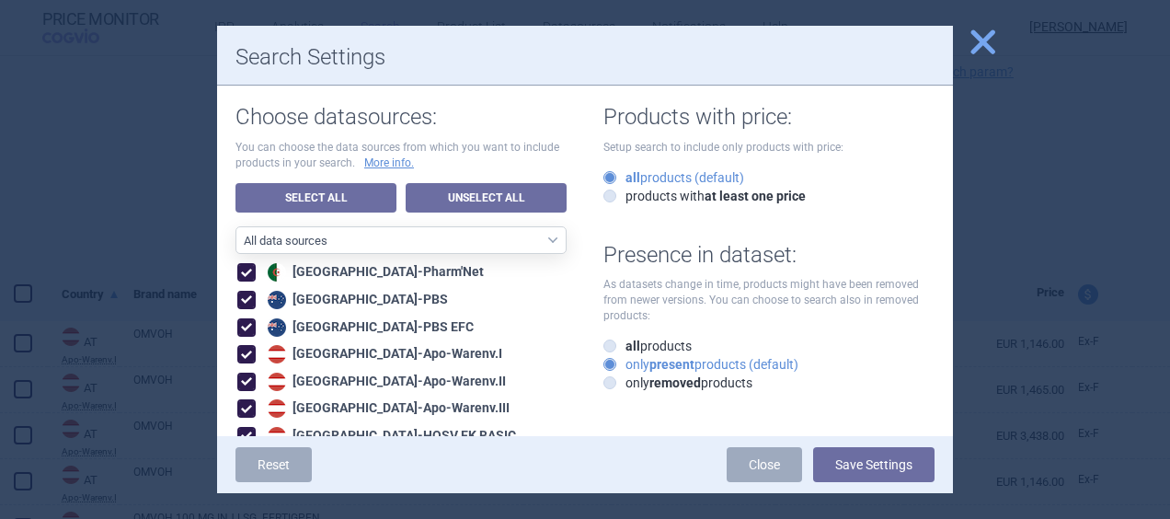
click at [882, 444] on div "Reset Close Save Settings" at bounding box center [585, 464] width 736 height 57
click at [878, 457] on button "Save Settings" at bounding box center [873, 464] width 121 height 35
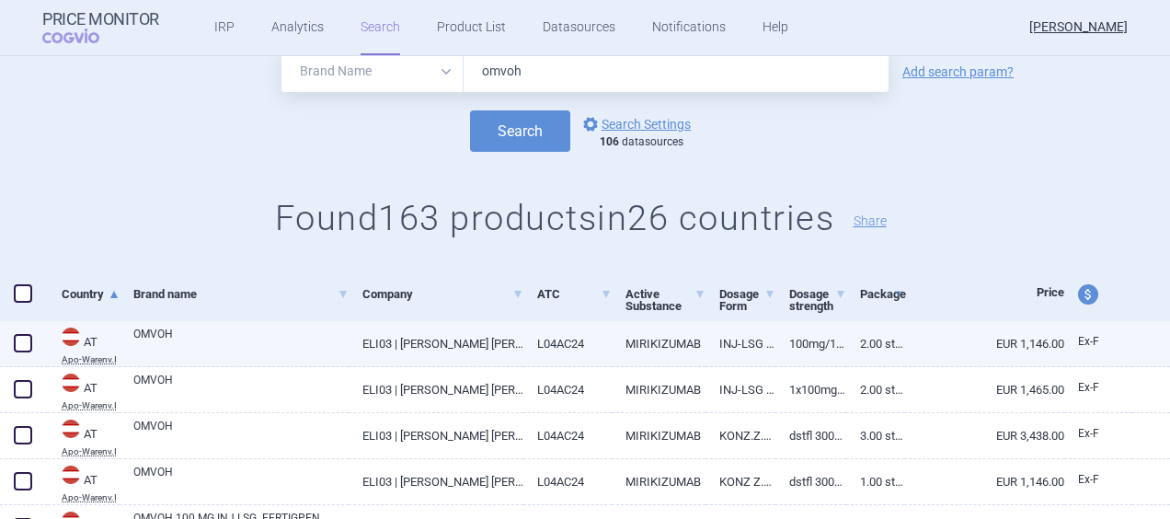
click at [167, 330] on link "OMVOH" at bounding box center [240, 342] width 215 height 33
select select "EUR"
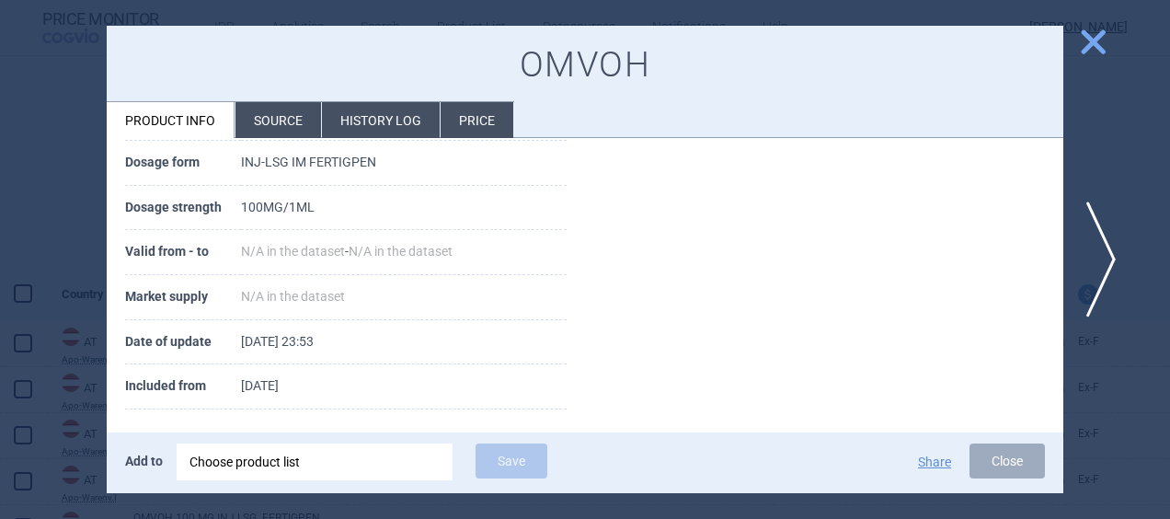
scroll to position [351, 0]
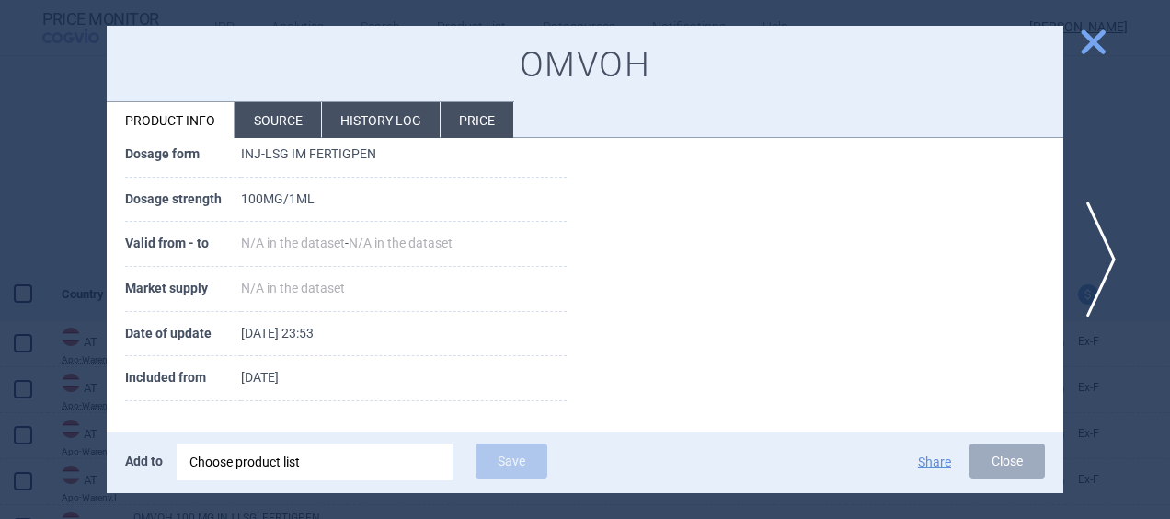
click at [377, 125] on li "History log" at bounding box center [381, 120] width 118 height 36
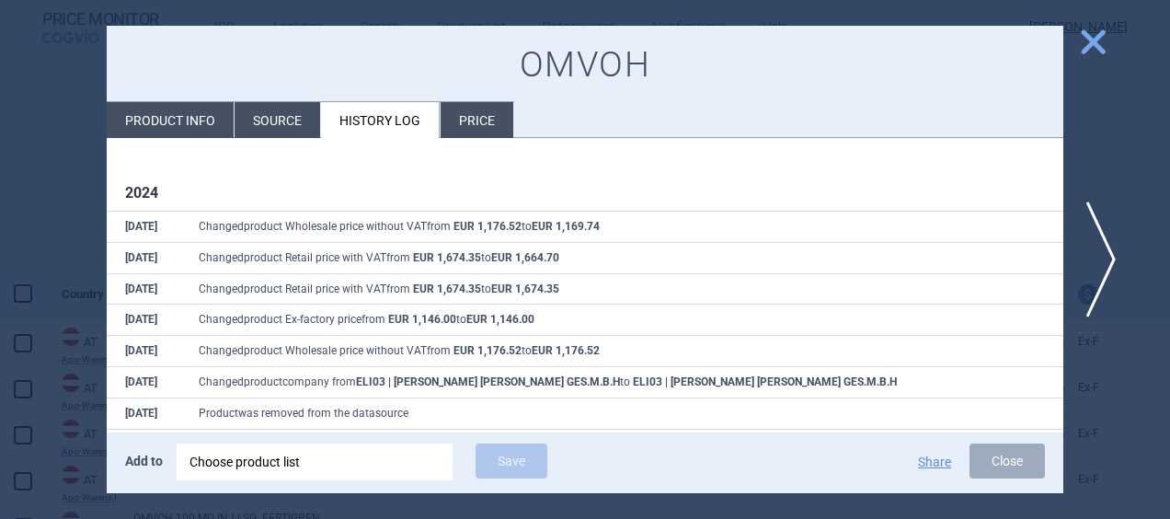
click at [473, 99] on div "OMVOH Product info Source History log Price" at bounding box center [585, 82] width 957 height 112
click at [493, 126] on li "Price" at bounding box center [477, 120] width 73 height 36
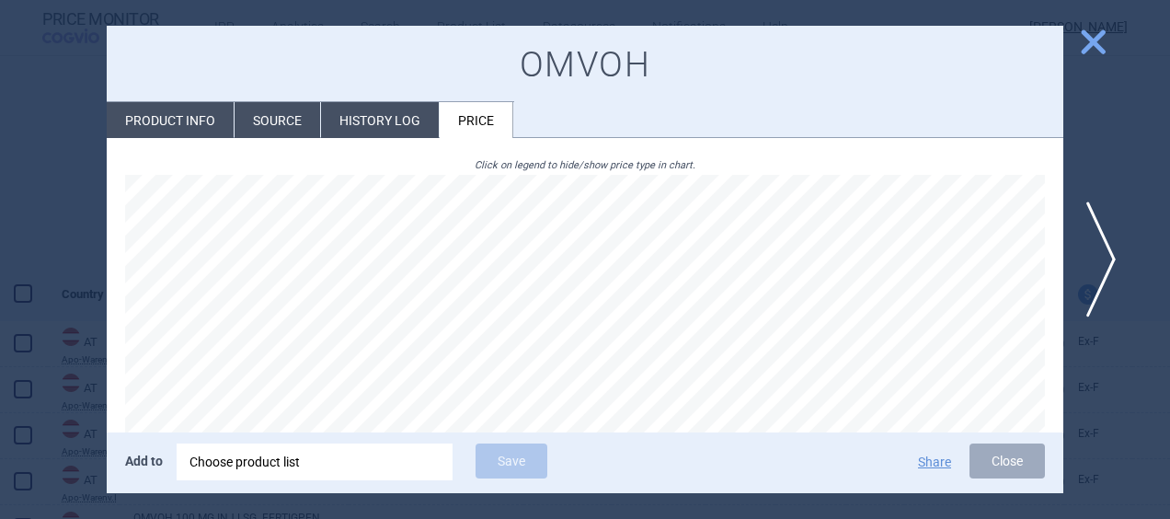
click at [261, 115] on li "Source" at bounding box center [278, 120] width 86 height 36
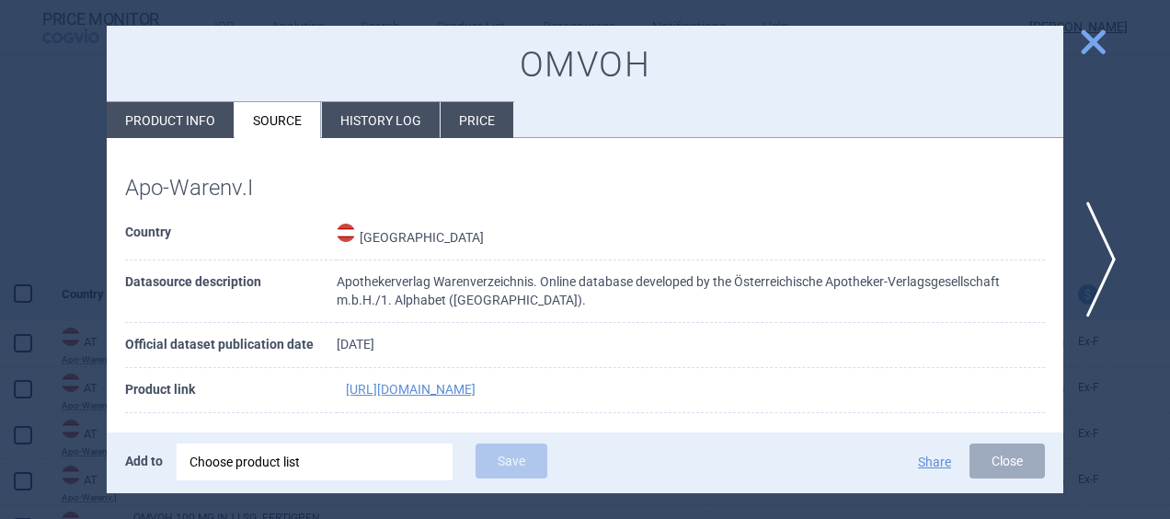
click at [149, 109] on li "Product info" at bounding box center [170, 120] width 127 height 36
select select "EUR"
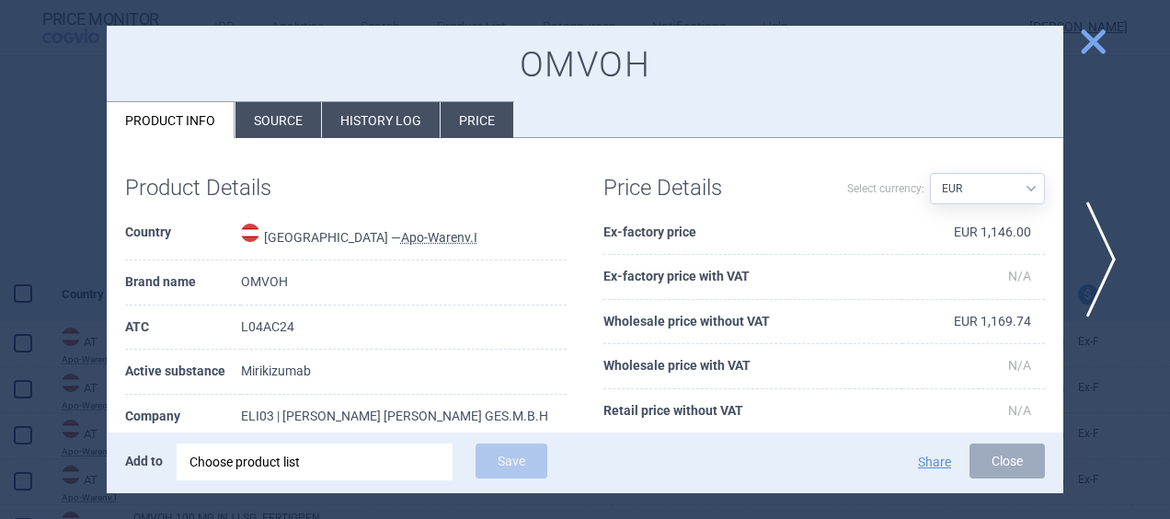
click at [1089, 35] on span "close" at bounding box center [1093, 42] width 32 height 32
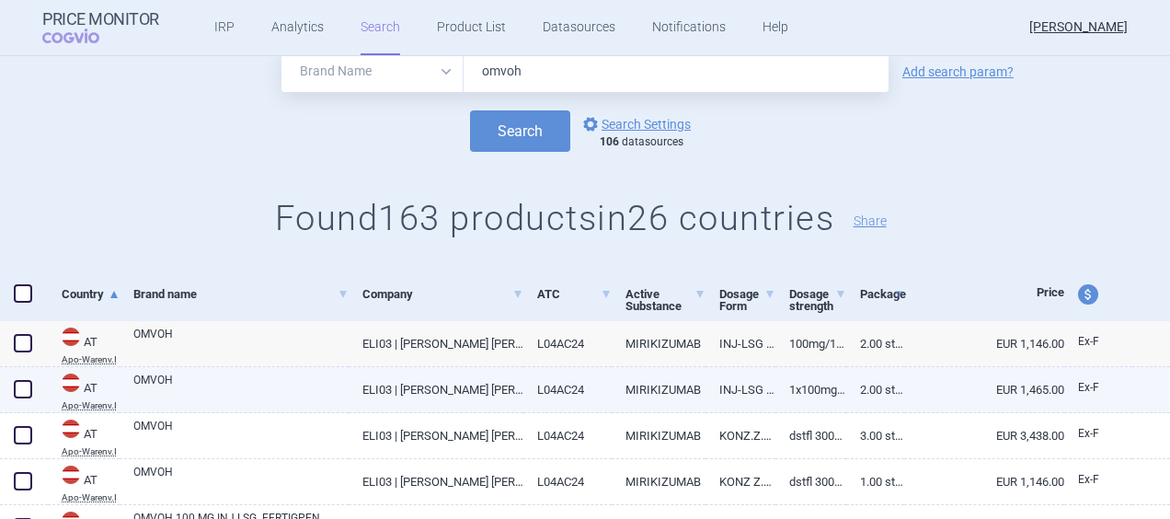
click at [272, 387] on link "OMVOH" at bounding box center [240, 388] width 215 height 33
select select "EUR"
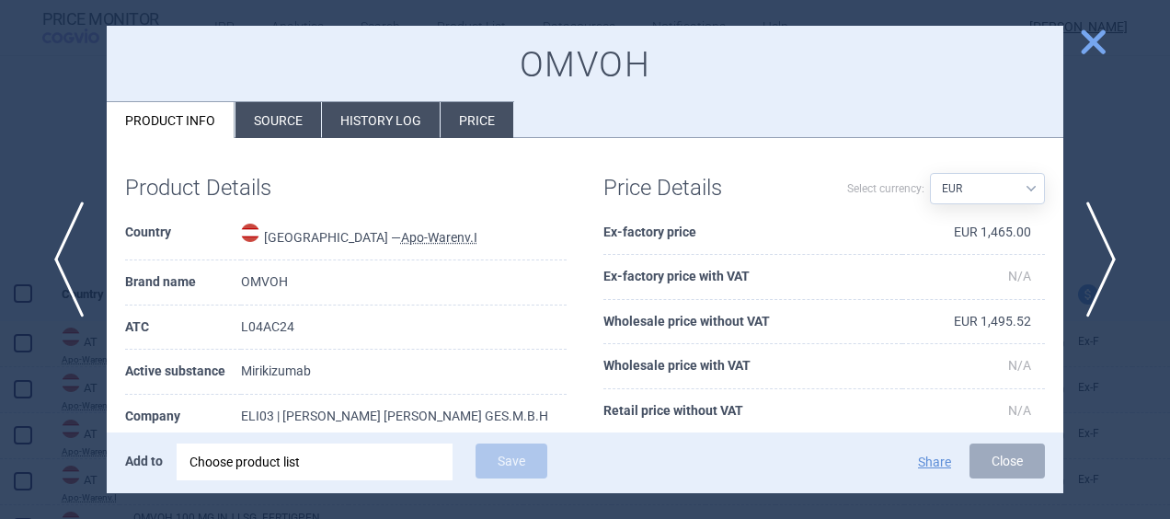
click at [272, 387] on td "Mirikizumab" at bounding box center [404, 372] width 326 height 45
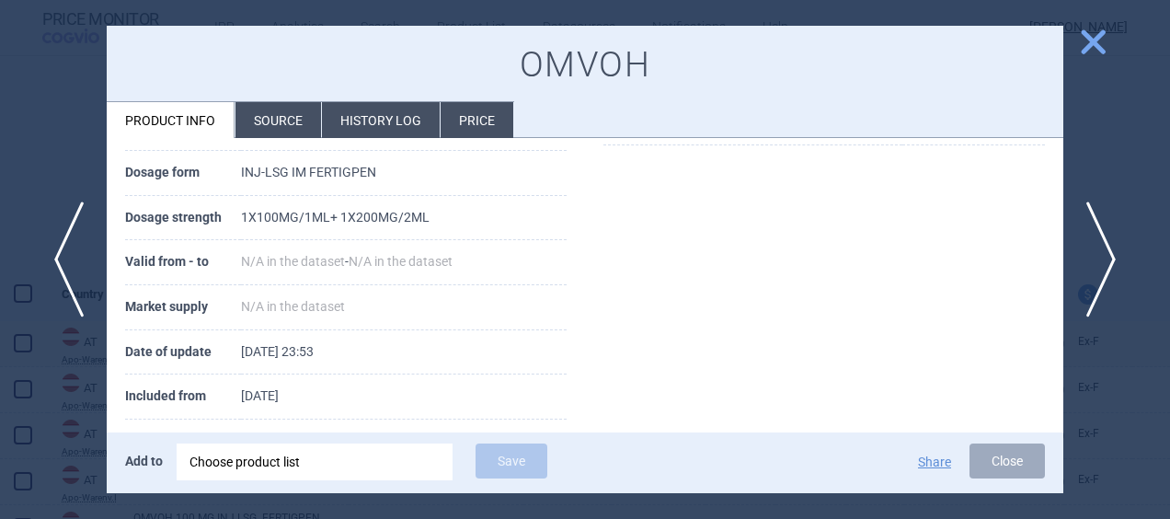
scroll to position [351, 0]
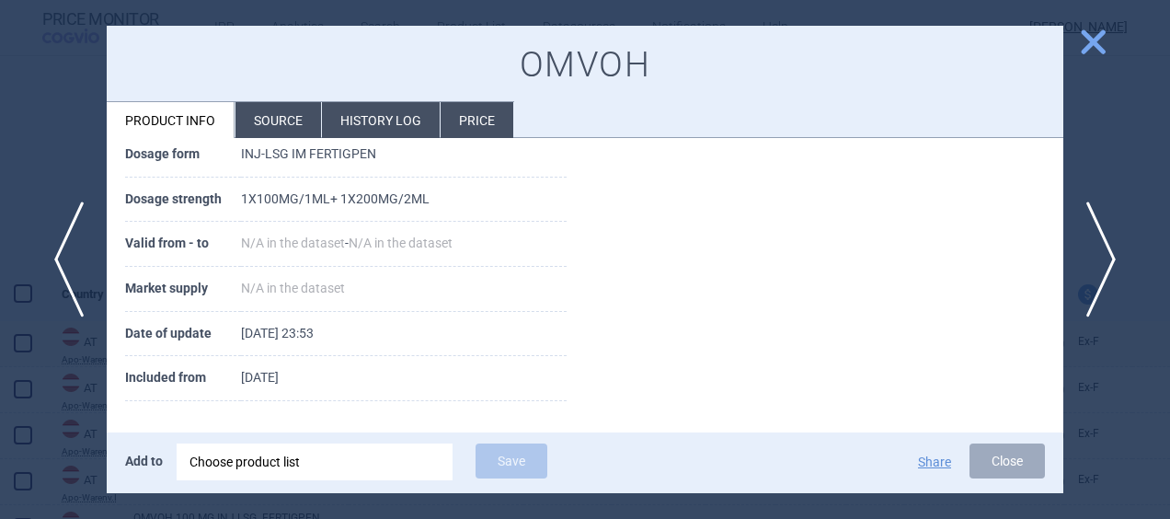
click at [390, 120] on li "History log" at bounding box center [381, 120] width 118 height 36
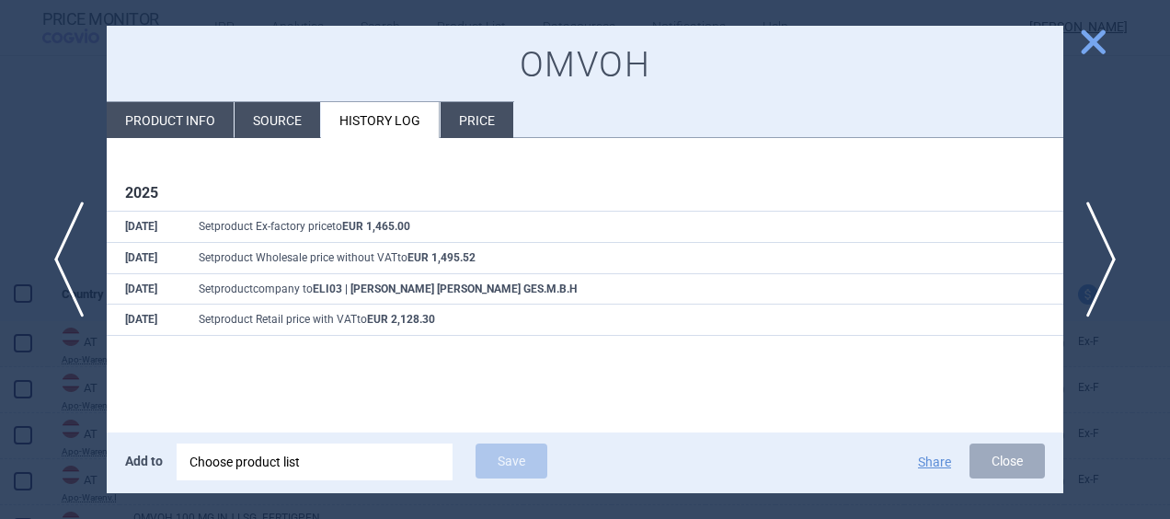
click at [171, 114] on li "Product info" at bounding box center [170, 120] width 127 height 36
select select "EUR"
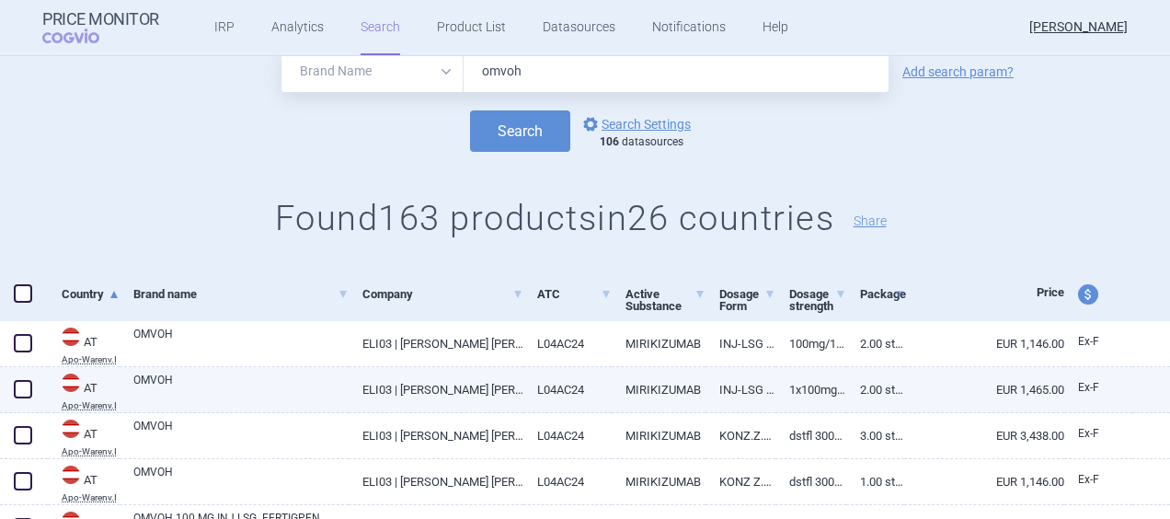
click at [959, 375] on link "EUR 1,465.00" at bounding box center [984, 389] width 160 height 45
select select "EUR"
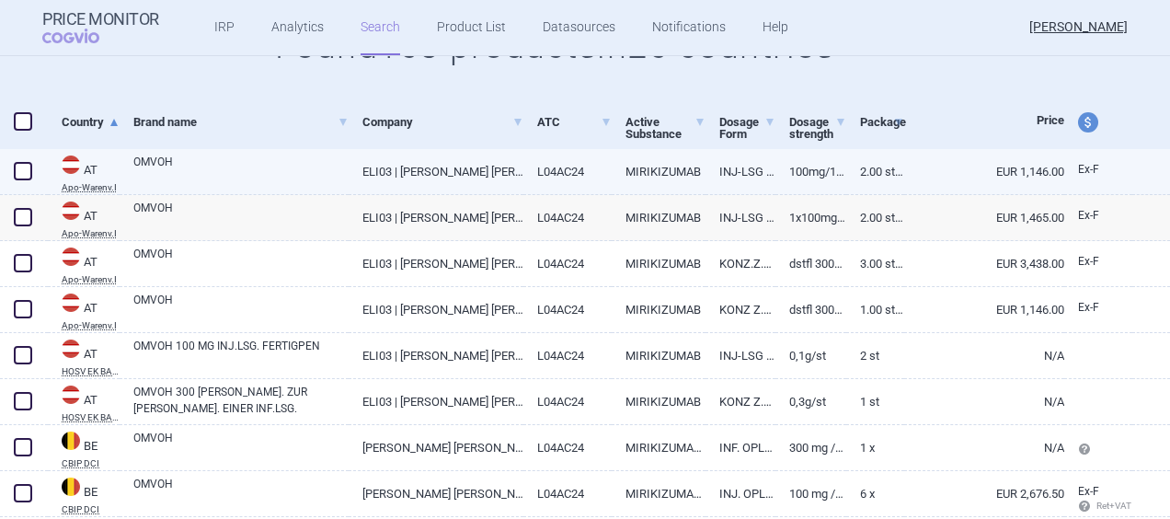
scroll to position [241, 0]
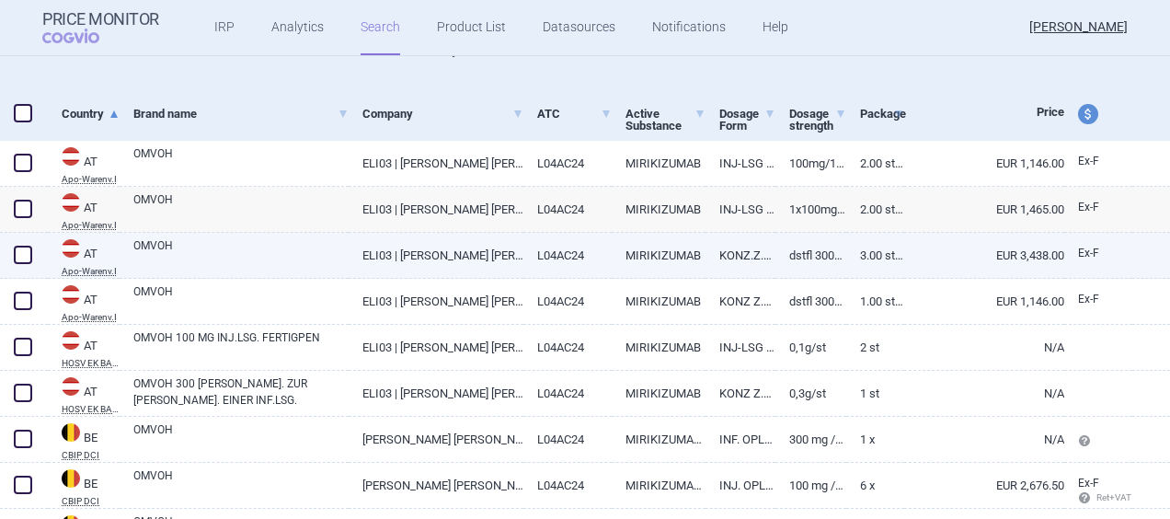
click at [878, 247] on link "3.00 ST | Stück" at bounding box center [875, 255] width 59 height 45
select select "EUR"
click at [780, 215] on link "1X100MG/1ML+ 1X200MG/2ML" at bounding box center [811, 209] width 70 height 45
select select "EUR"
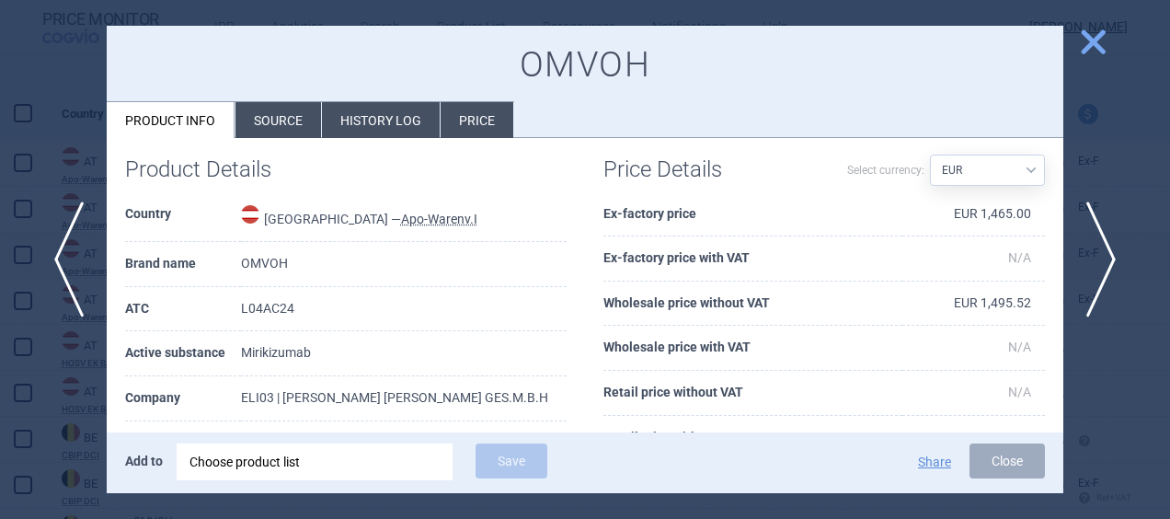
scroll to position [16, 0]
